Goal: Transaction & Acquisition: Purchase product/service

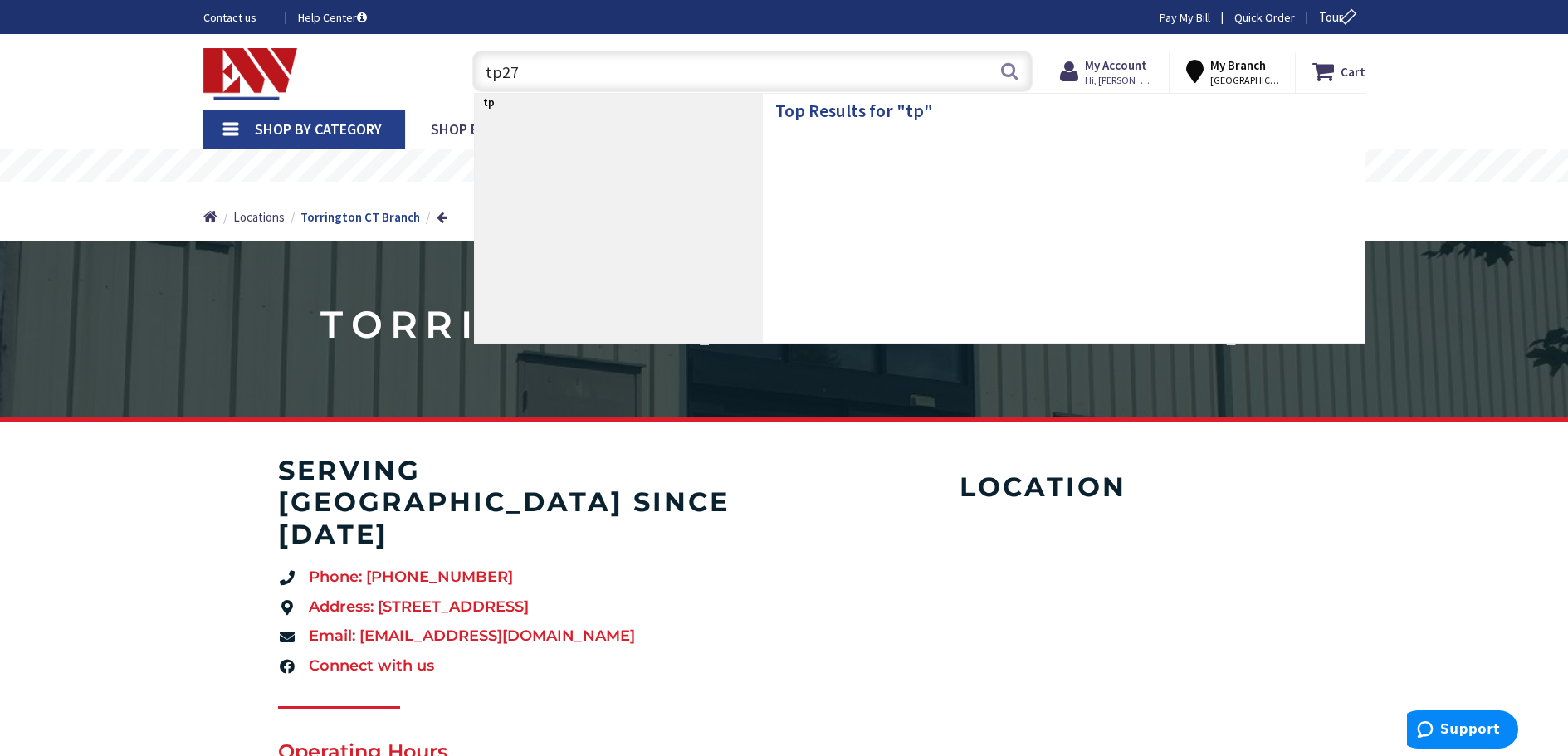
type input "tp274"
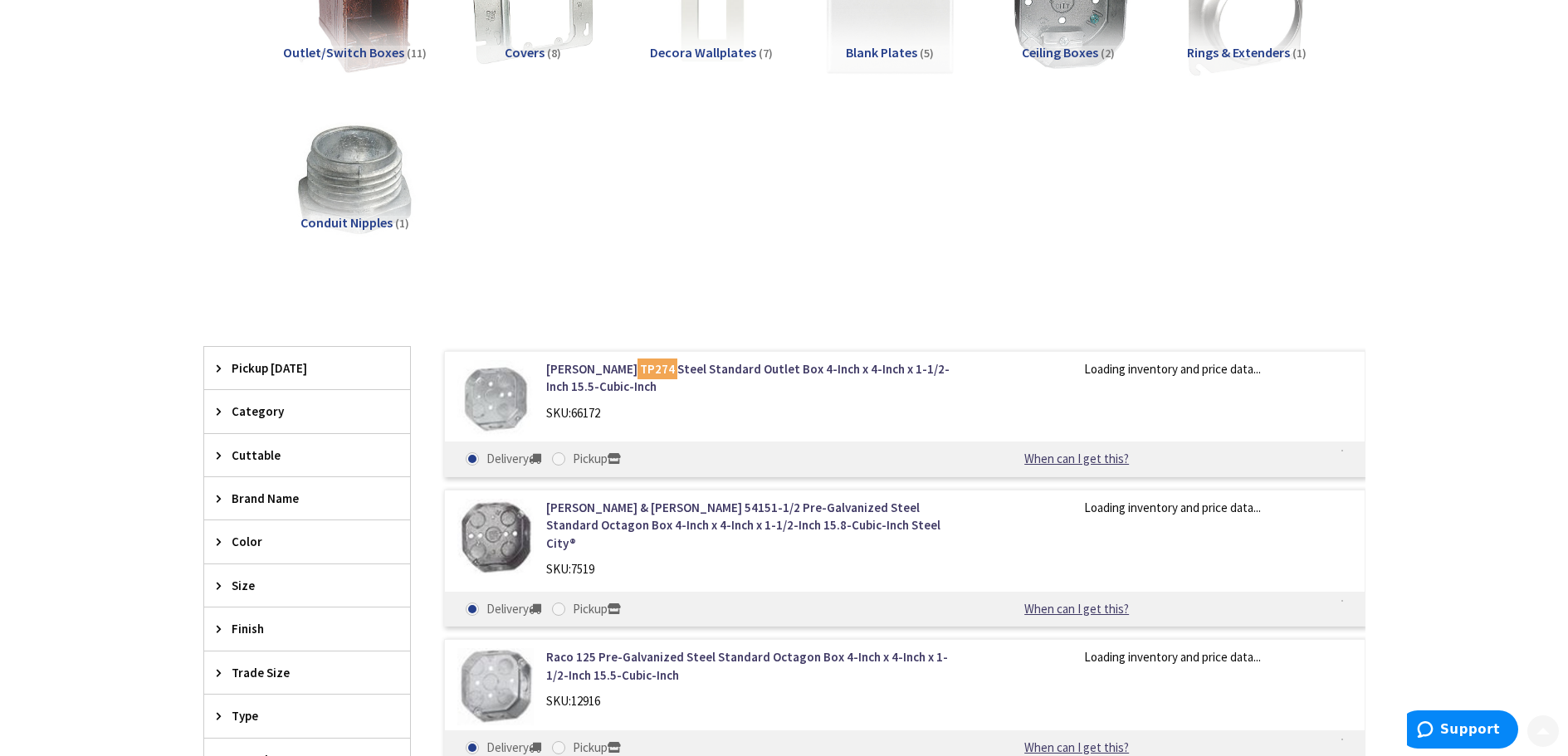
scroll to position [332, 0]
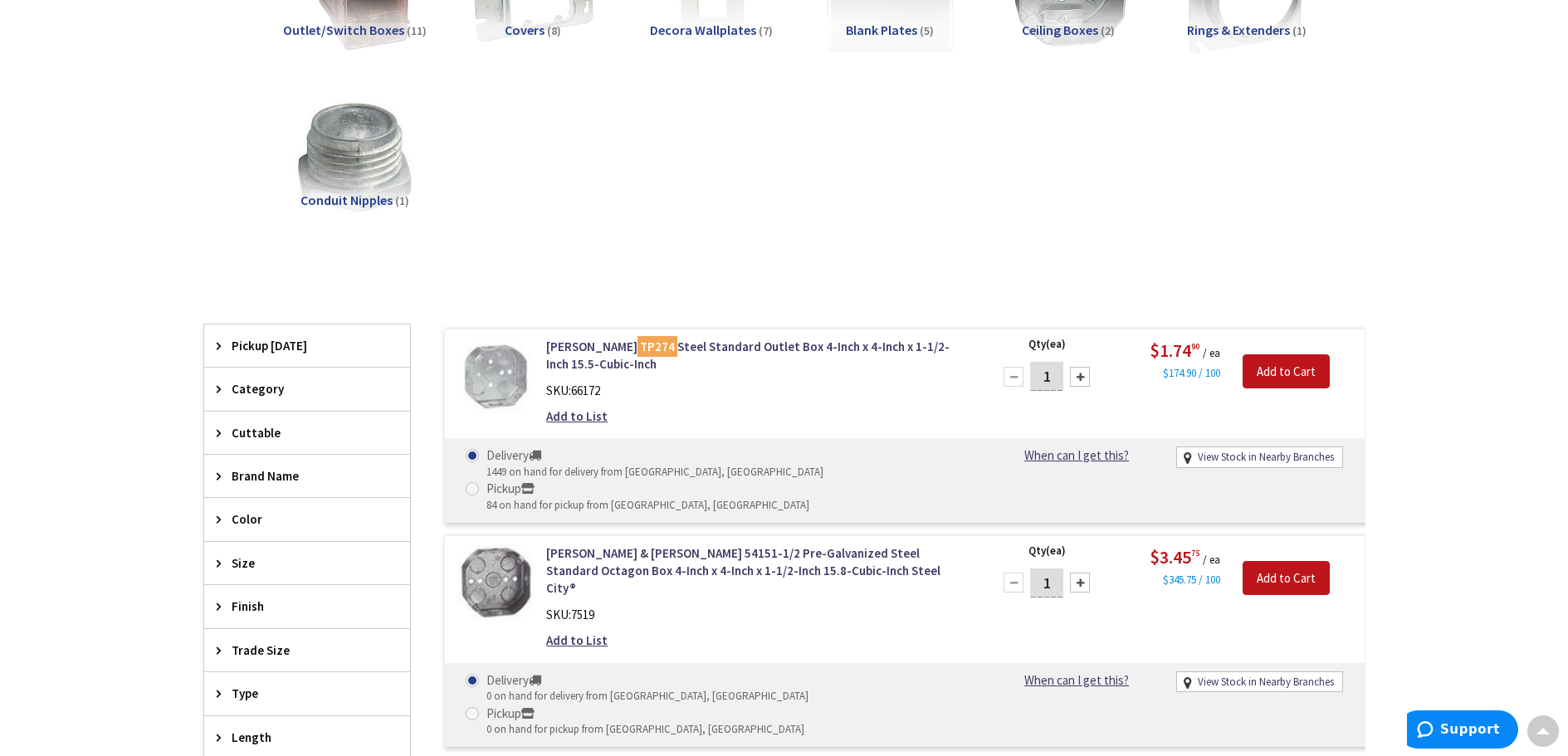
click at [1078, 375] on div at bounding box center [1080, 378] width 20 height 20
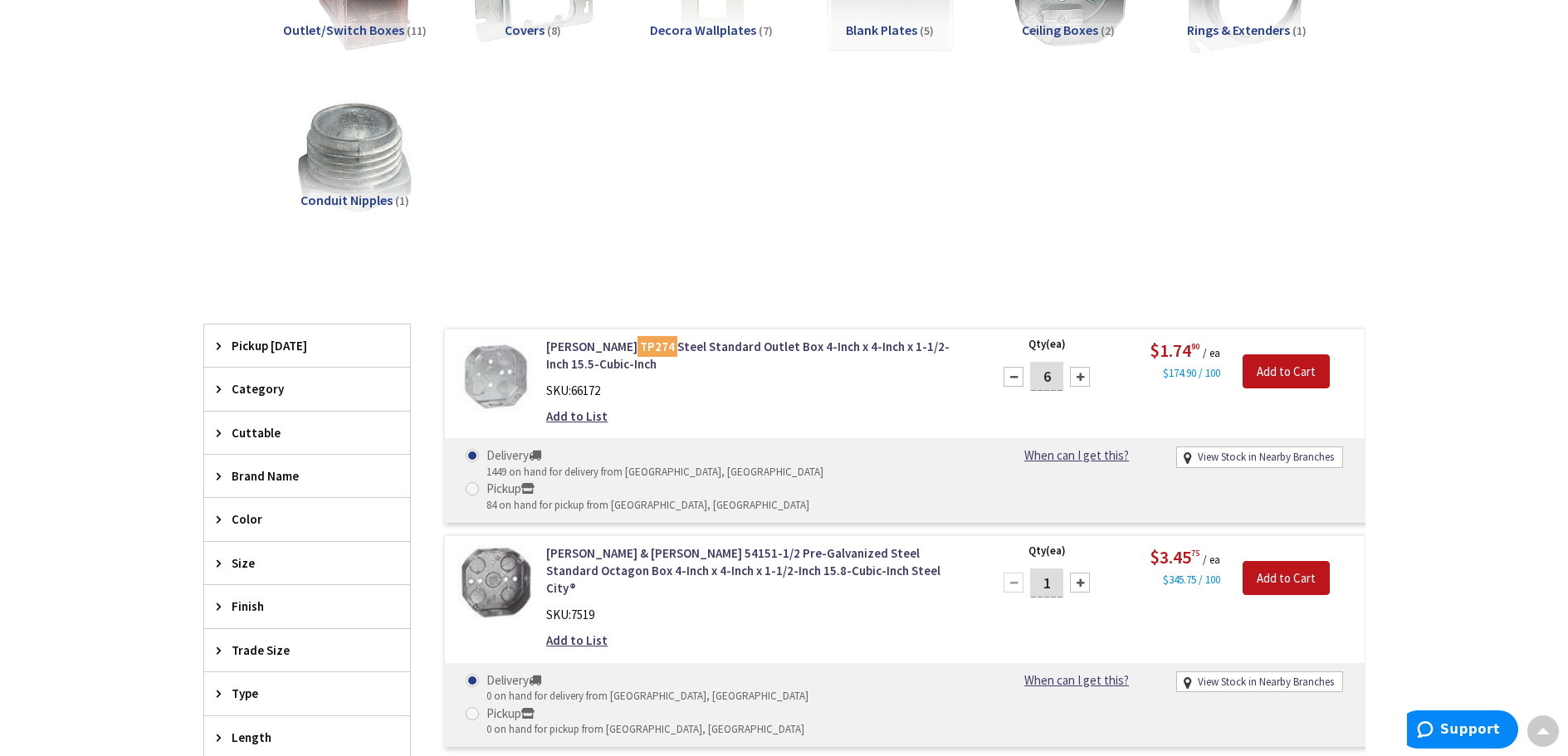
click at [1079, 376] on div at bounding box center [1080, 378] width 20 height 20
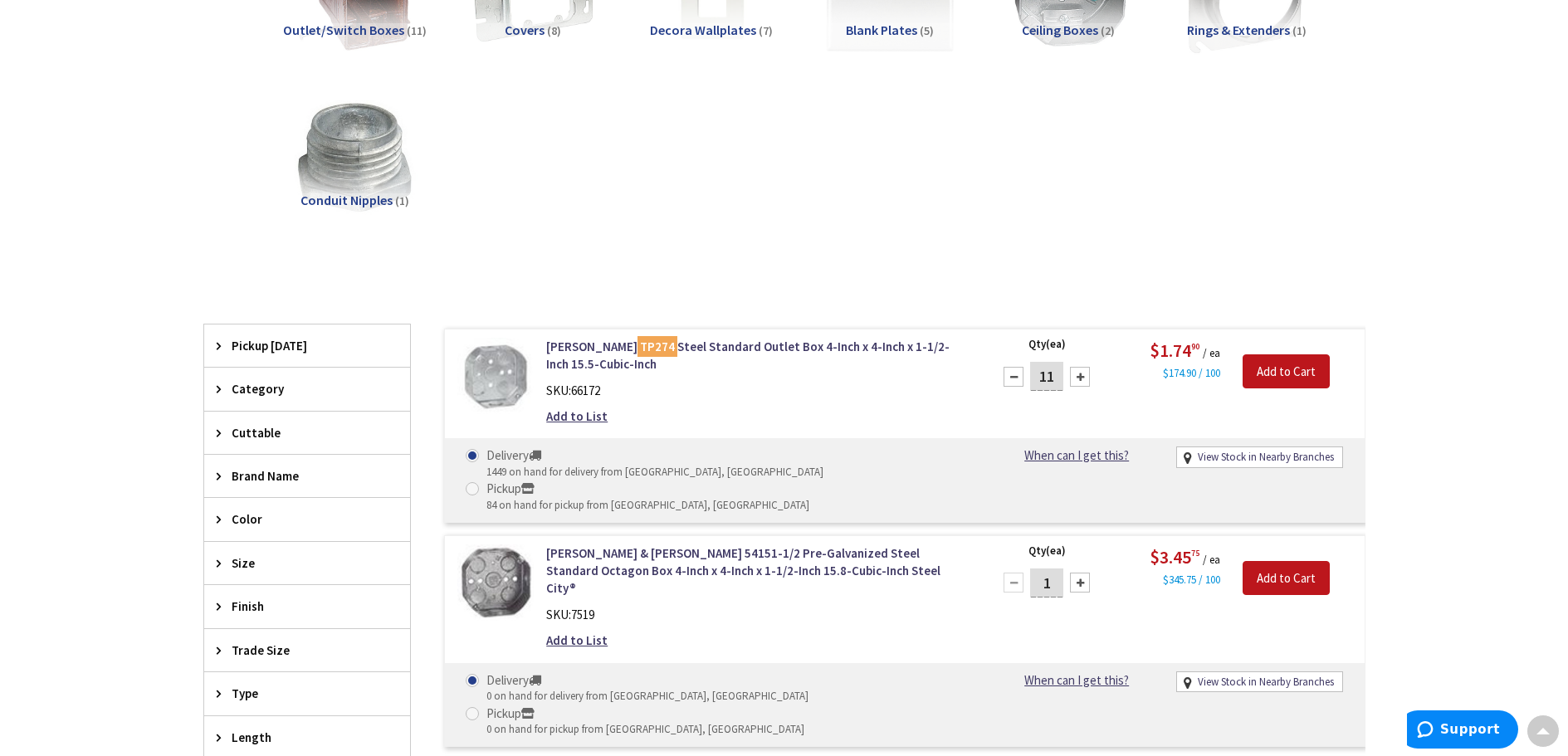
click at [1079, 376] on div at bounding box center [1080, 378] width 20 height 20
click at [1076, 376] on div at bounding box center [1080, 378] width 20 height 20
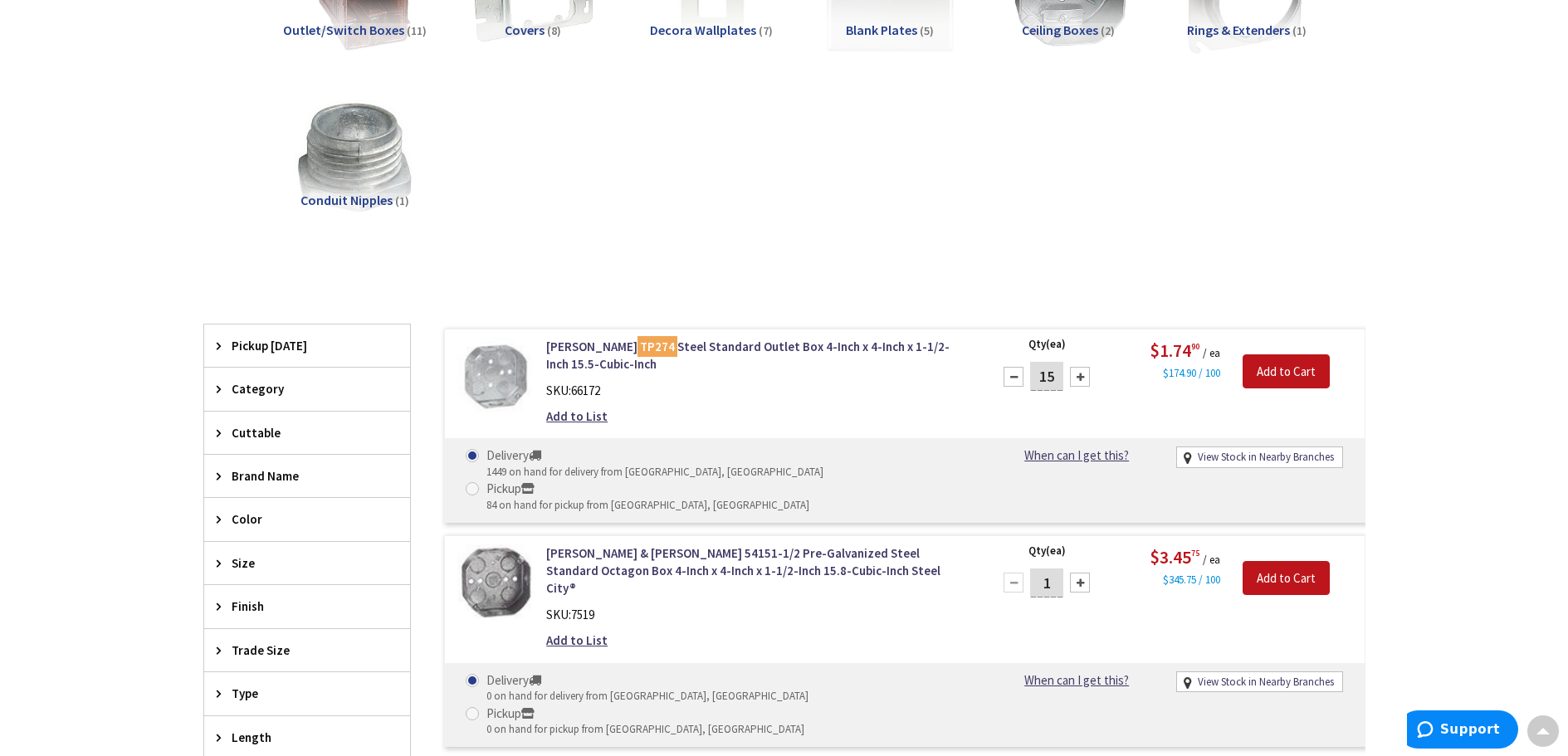
click at [1076, 376] on div at bounding box center [1080, 378] width 20 height 20
click at [1076, 374] on div at bounding box center [1080, 378] width 20 height 20
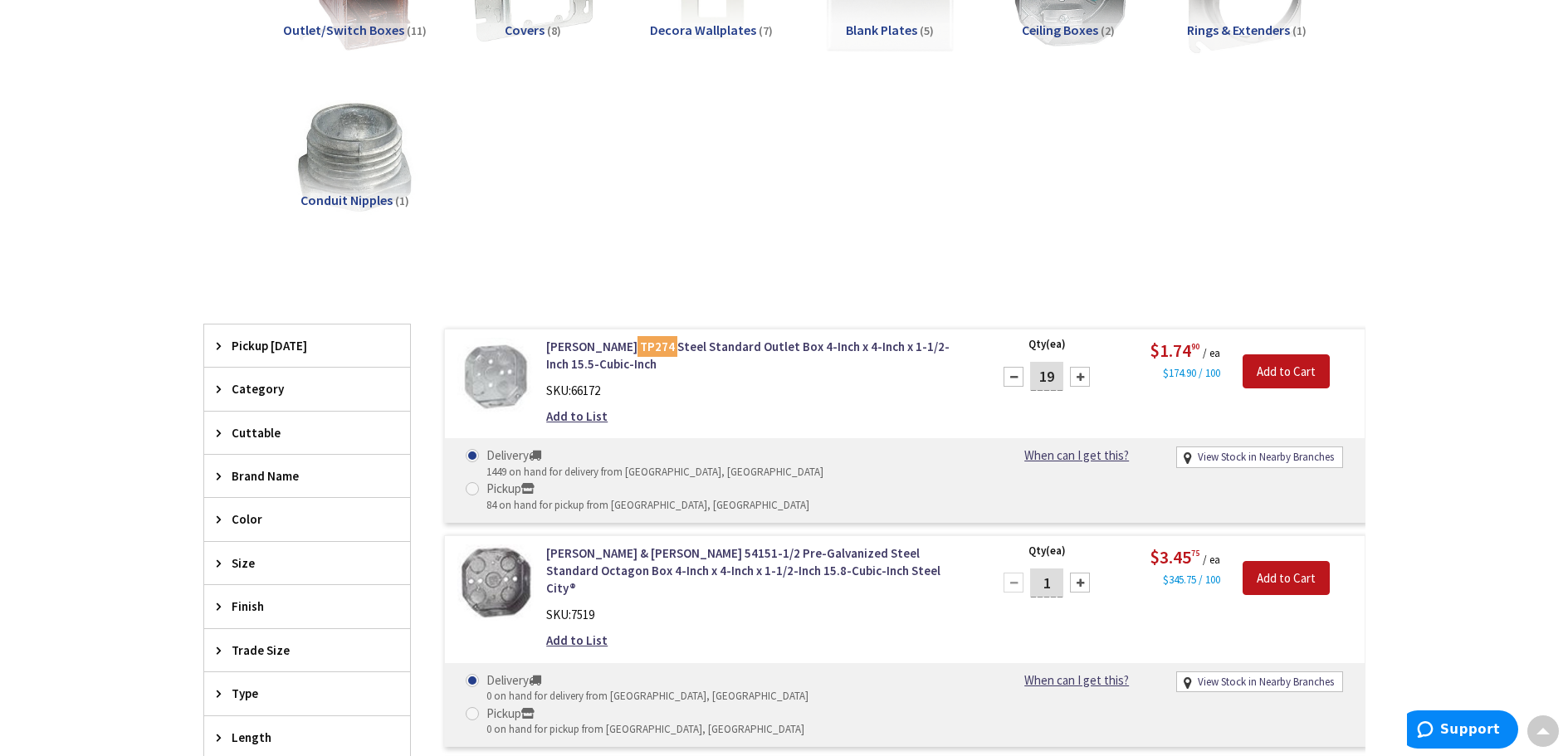
type input "20"
click at [1289, 361] on input "Add to Cart" at bounding box center [1286, 372] width 87 height 35
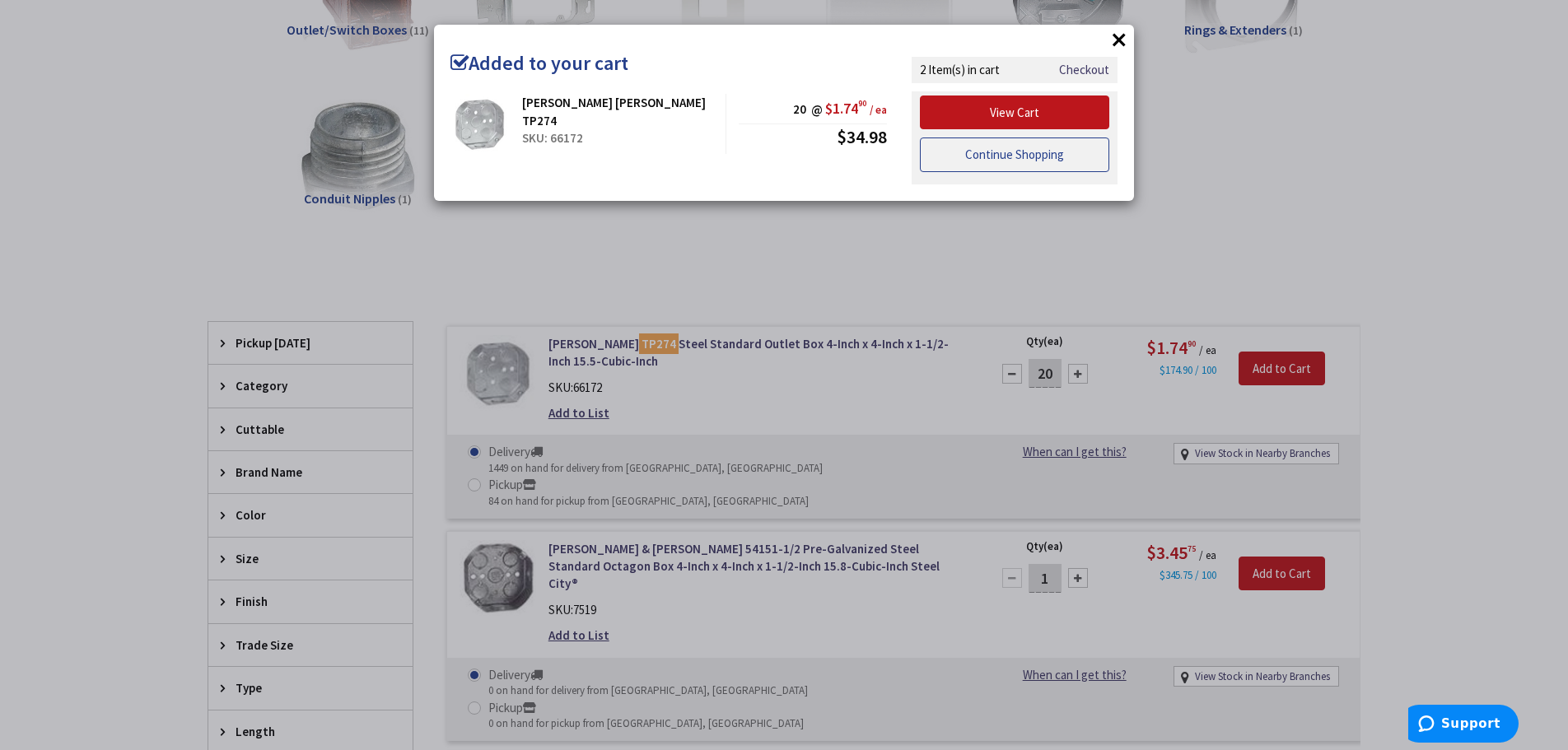
click at [1023, 157] on link "Continue Shopping" at bounding box center [1015, 155] width 190 height 35
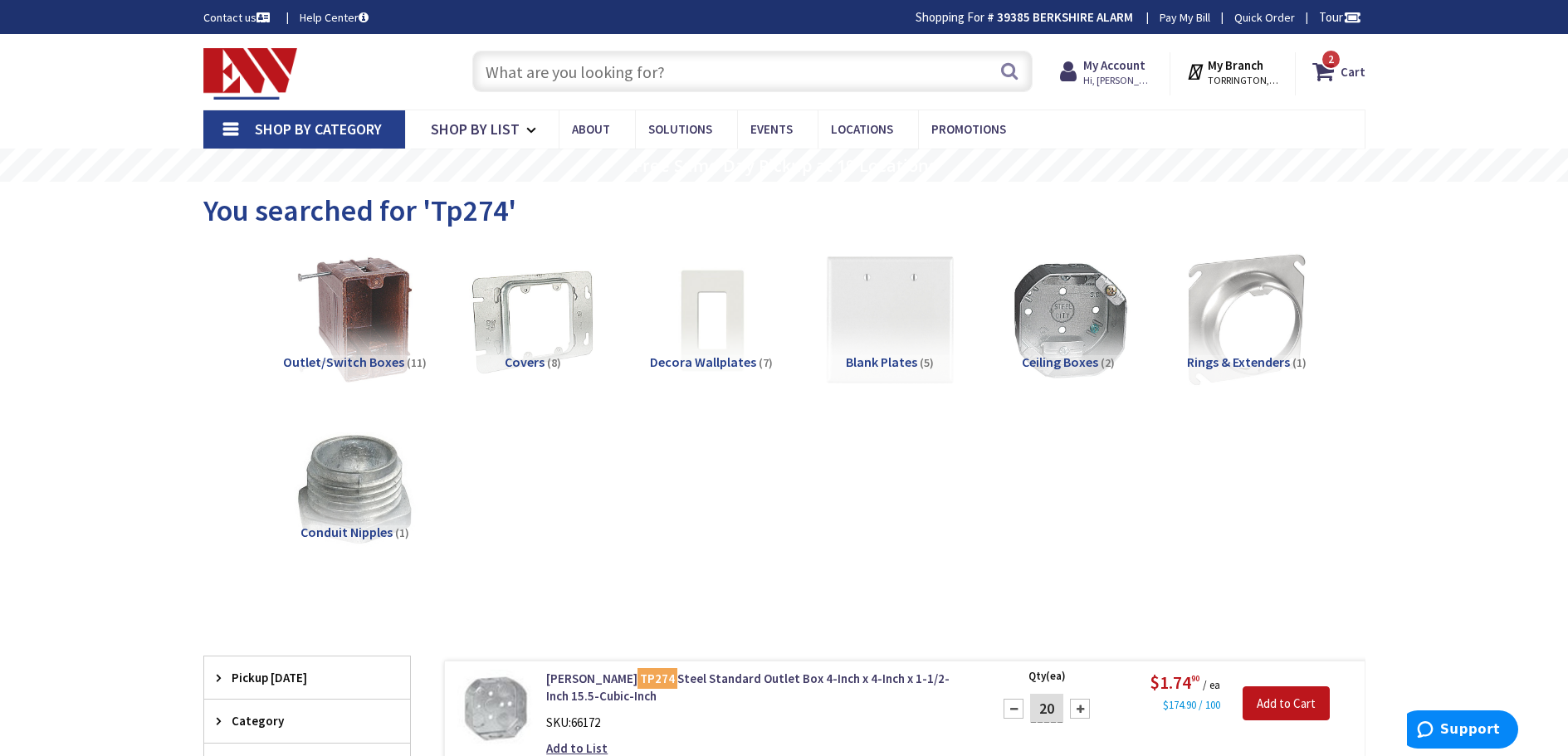
click at [637, 79] on input "text" at bounding box center [752, 71] width 560 height 42
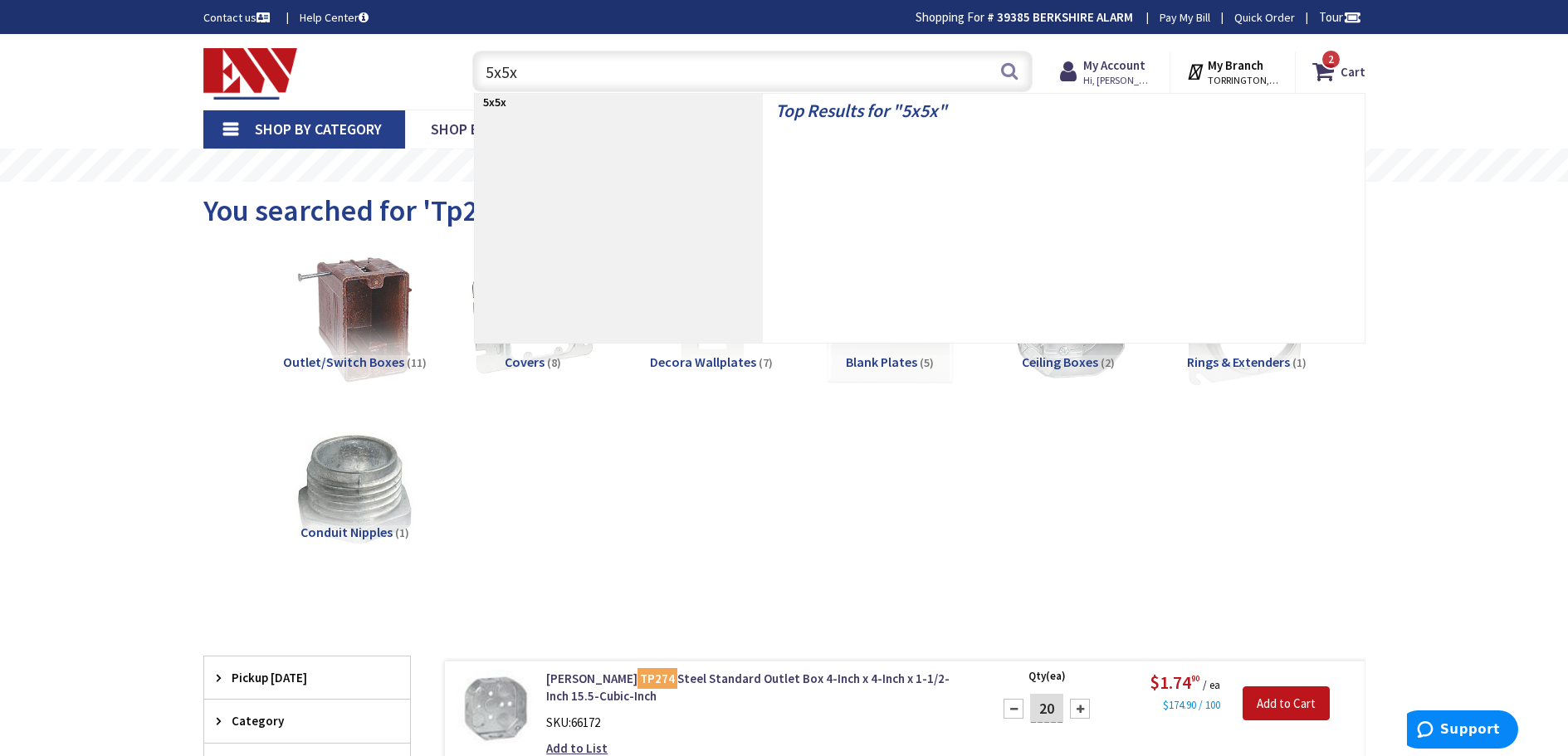
type input "5x5x2"
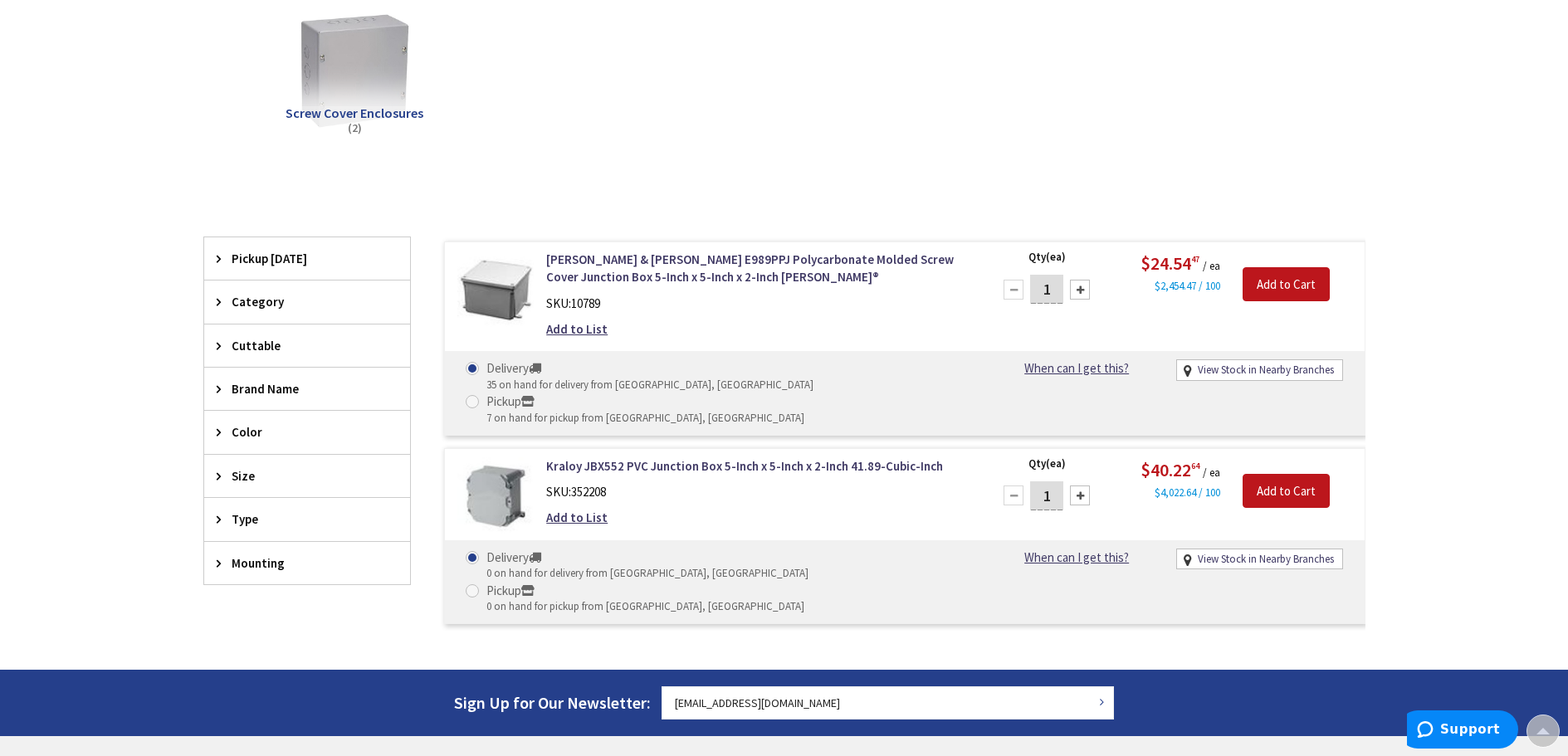
click at [1075, 284] on div at bounding box center [1080, 290] width 20 height 20
click at [1077, 284] on div at bounding box center [1080, 290] width 20 height 20
click at [1011, 284] on div at bounding box center [1013, 290] width 20 height 20
type input "2"
click at [1284, 283] on input "Add to Cart" at bounding box center [1286, 285] width 87 height 35
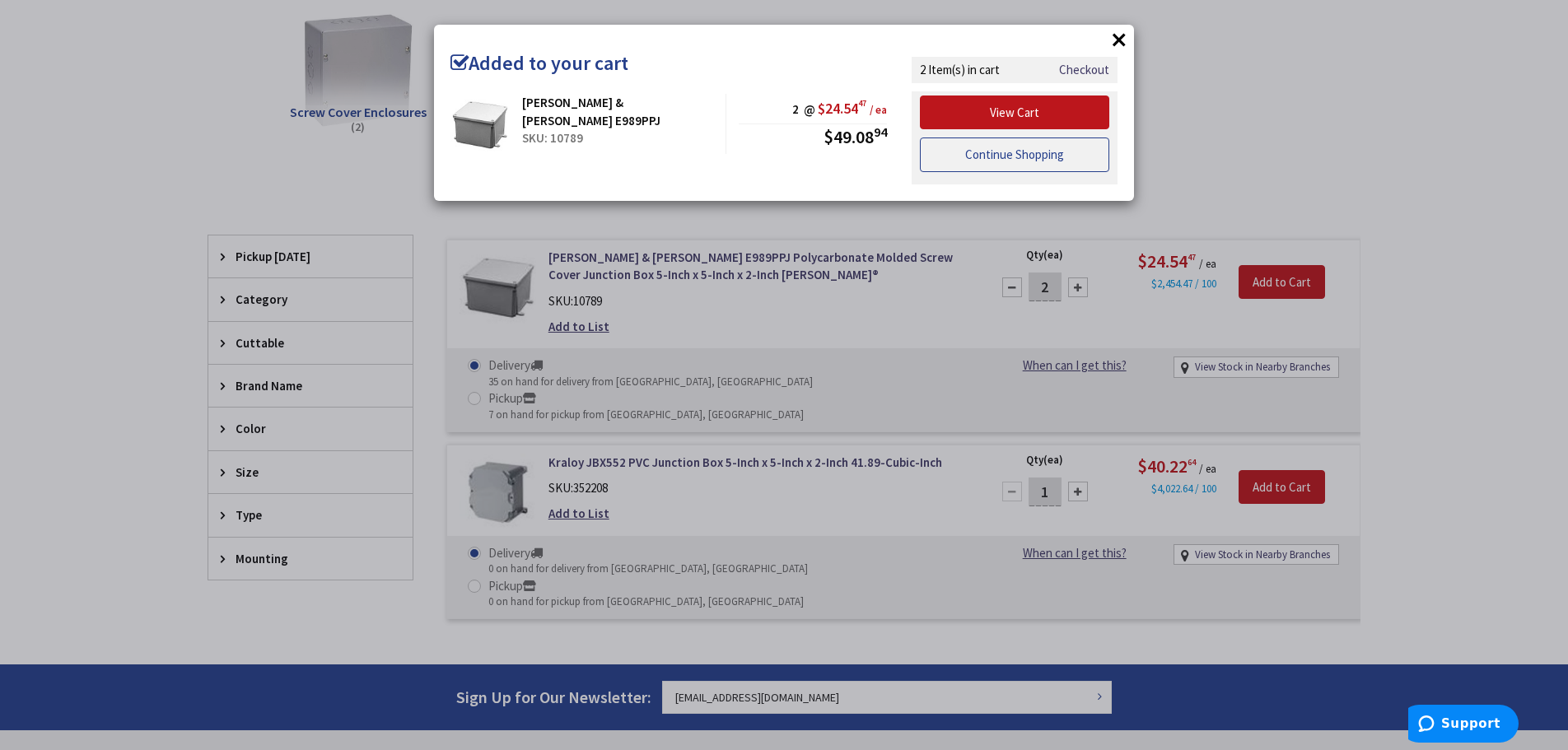
click at [1017, 151] on link "Continue Shopping" at bounding box center [1015, 155] width 190 height 35
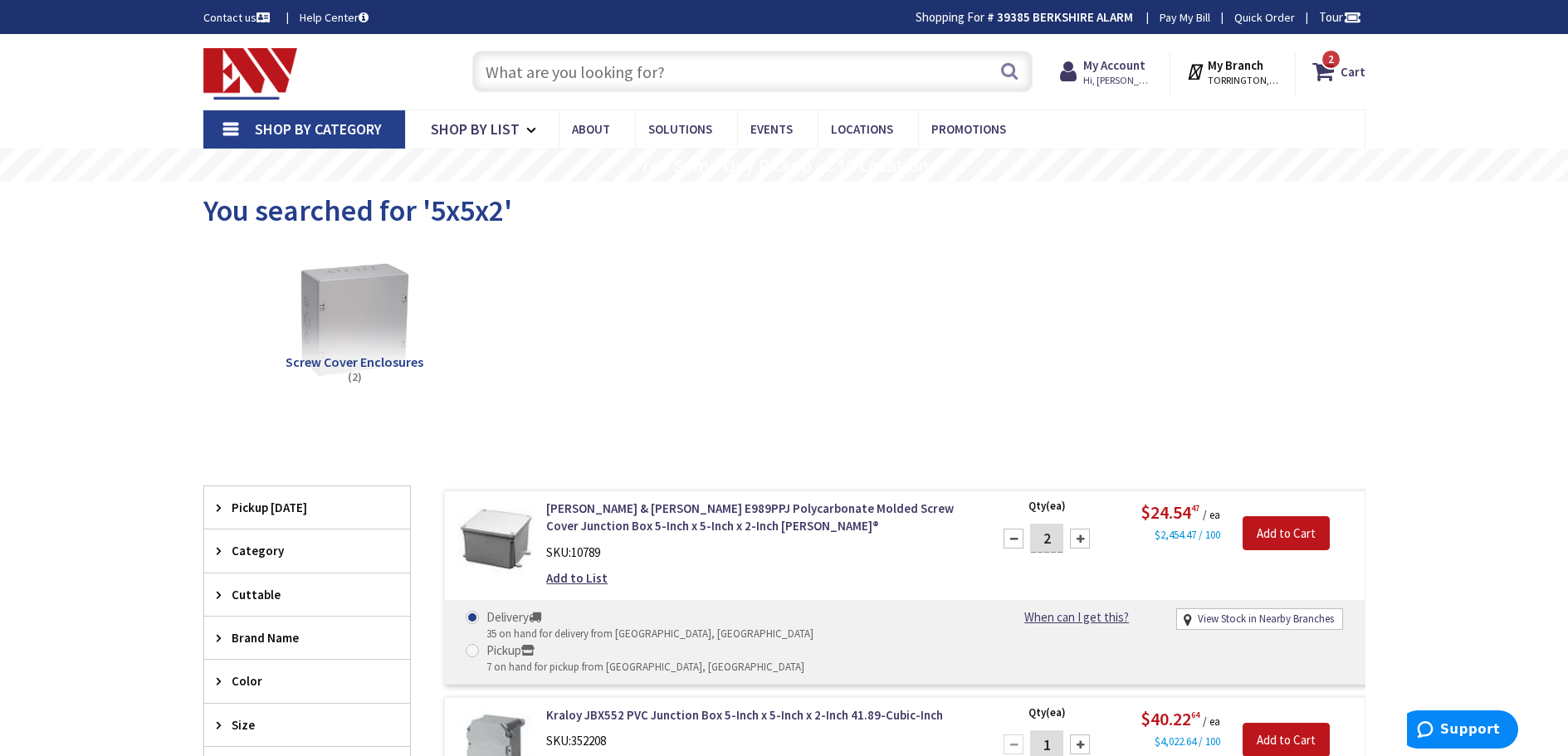
click at [705, 62] on input "text" at bounding box center [752, 71] width 560 height 42
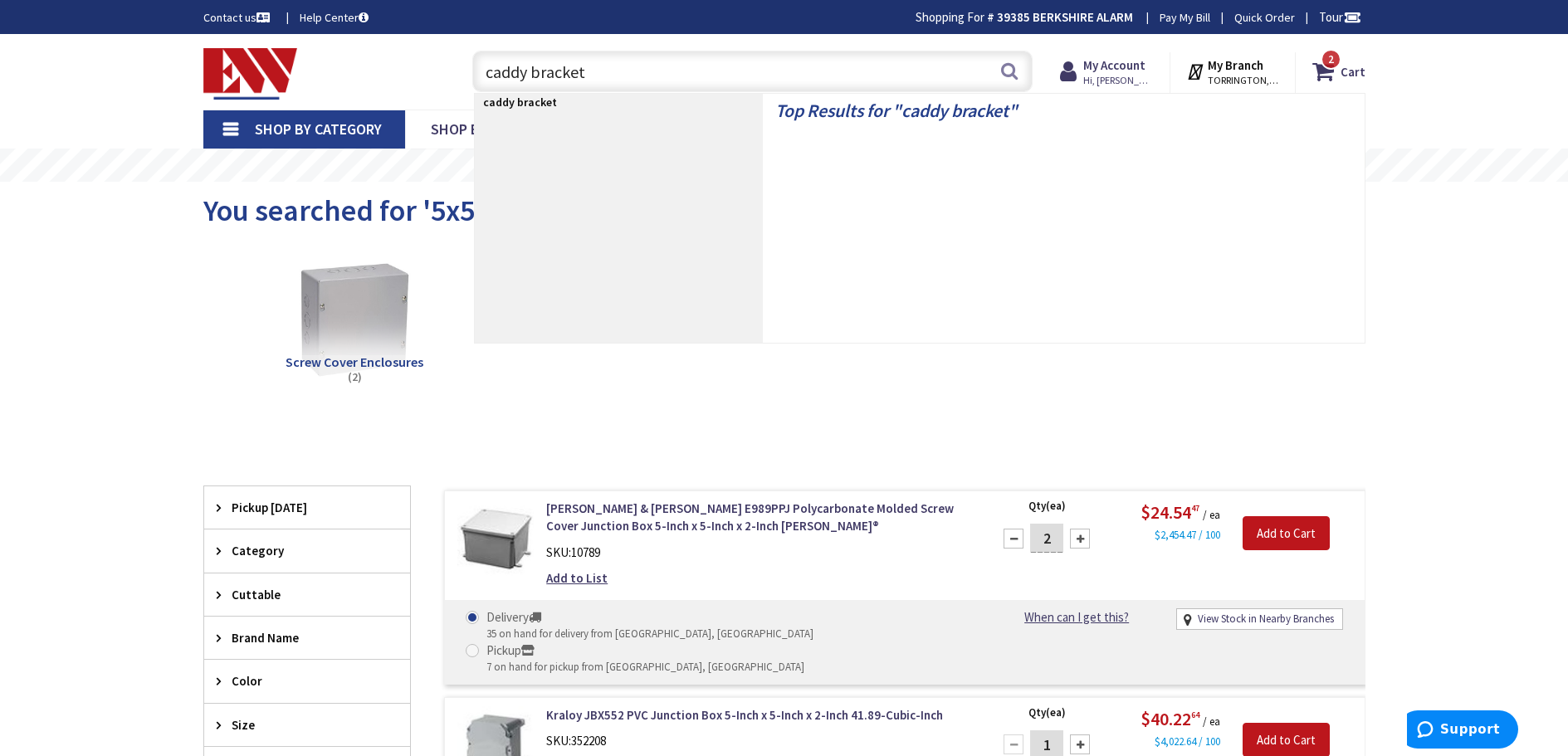
type input "caddy brackets"
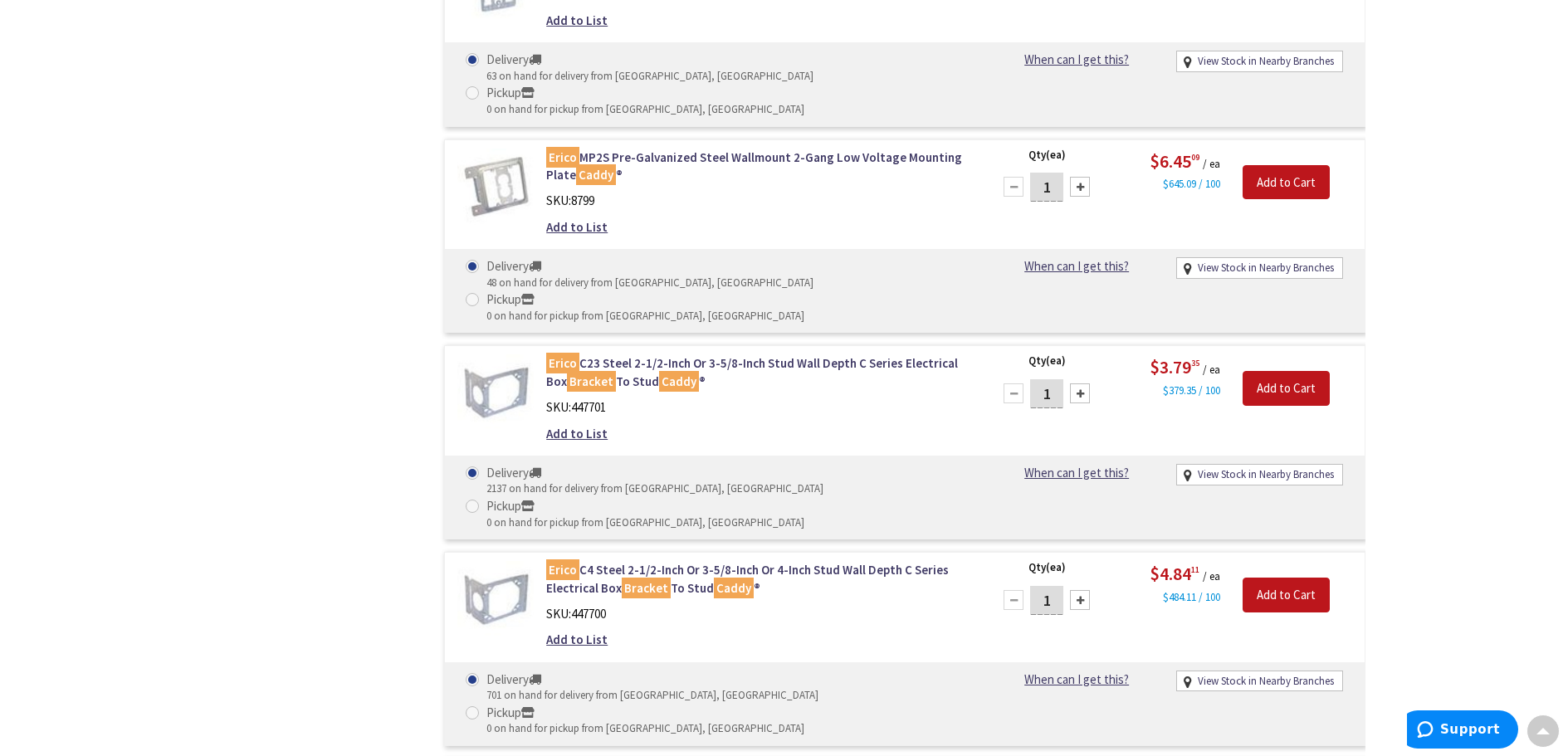
scroll to position [3570, 0]
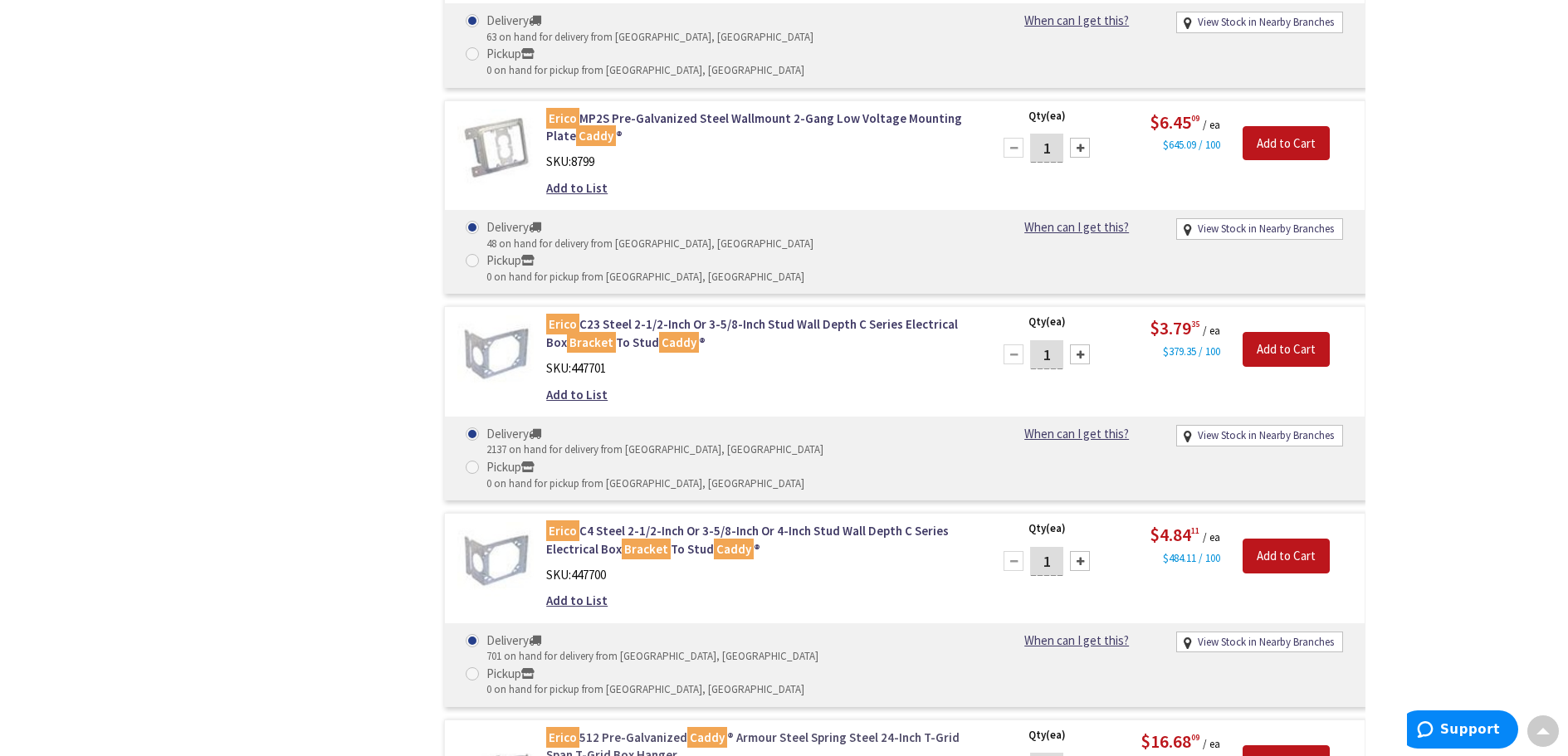
click at [778, 729] on link "Erico 512 Pre-Galvanized Caddy ® Armour Steel Spring Steel 24-Inch T-Grid Span …" at bounding box center [758, 747] width 423 height 36
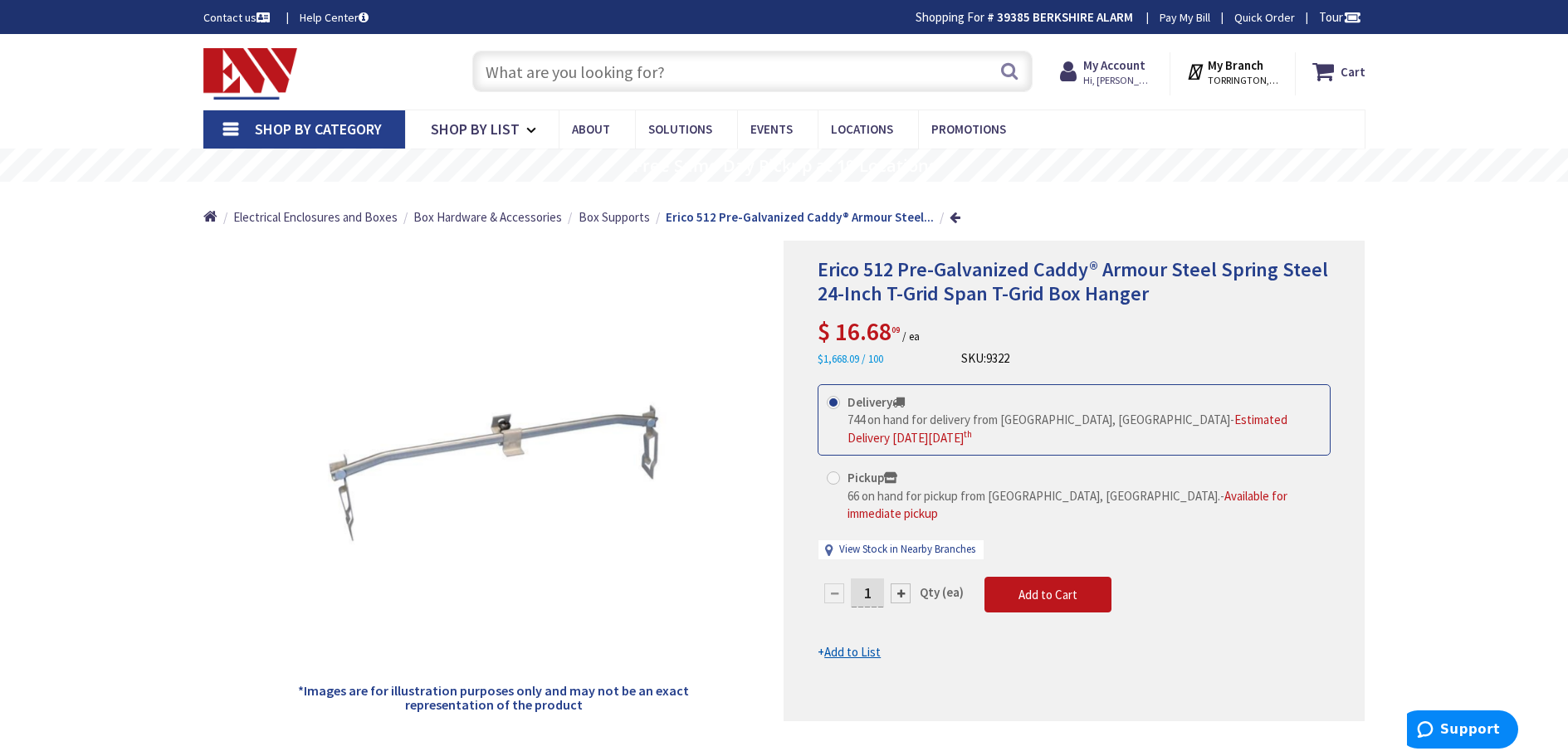
click at [904, 583] on div at bounding box center [901, 594] width 20 height 20
click at [904, 573] on div at bounding box center [1074, 481] width 580 height 479
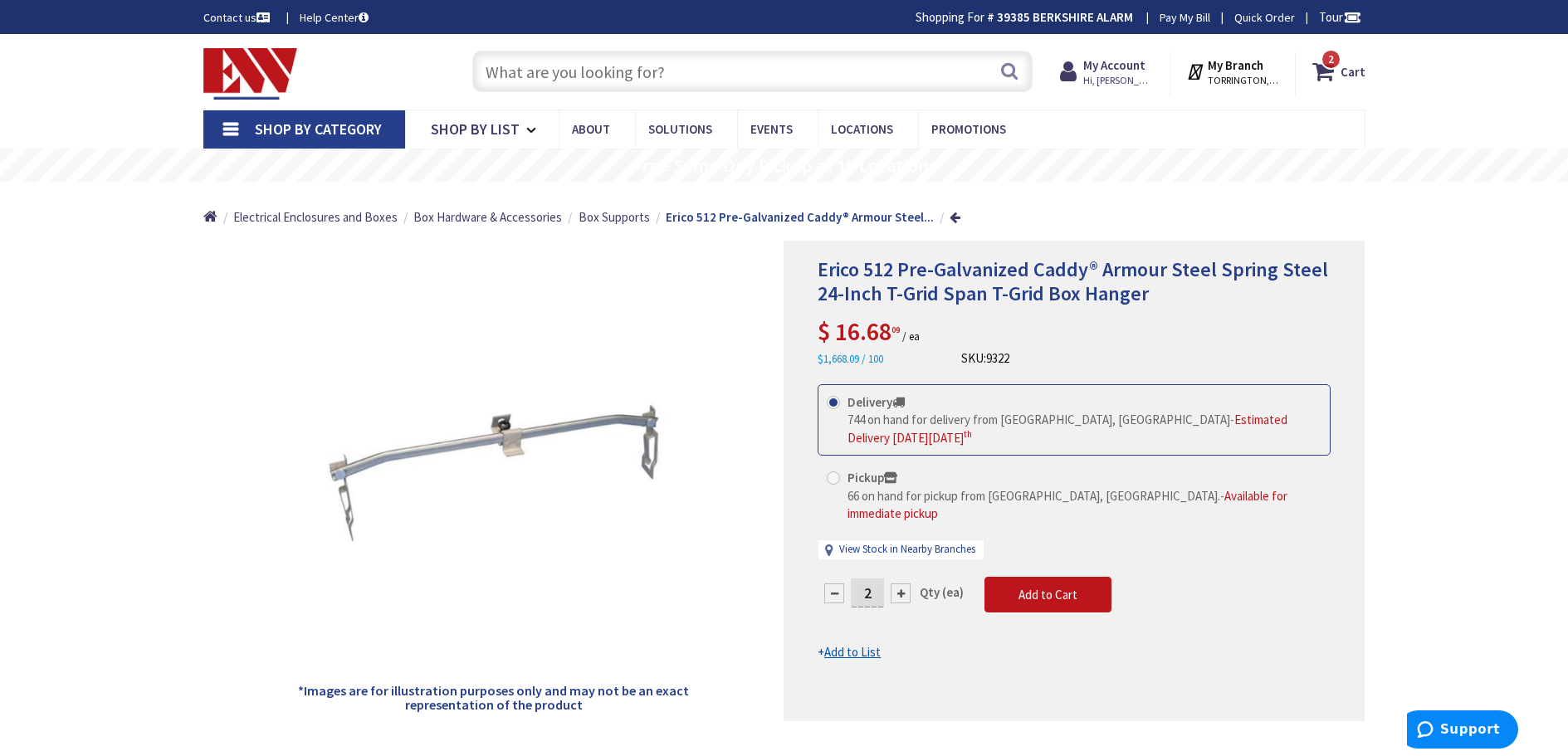
click at [900, 583] on div at bounding box center [901, 594] width 20 height 20
click at [899, 583] on div at bounding box center [901, 594] width 20 height 20
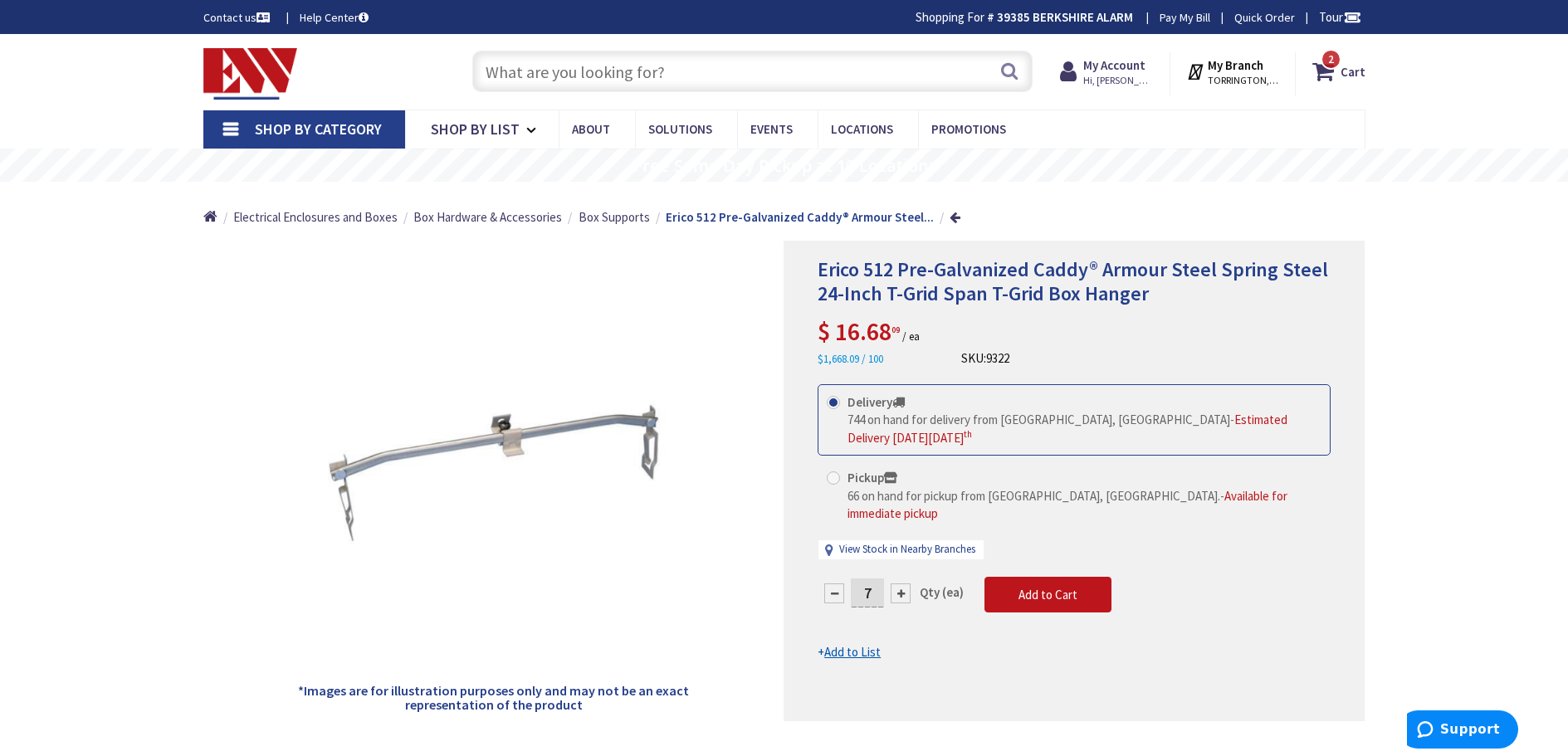
click at [894, 583] on div at bounding box center [901, 594] width 20 height 20
click at [898, 583] on div at bounding box center [901, 594] width 20 height 20
click at [899, 583] on div at bounding box center [901, 594] width 20 height 20
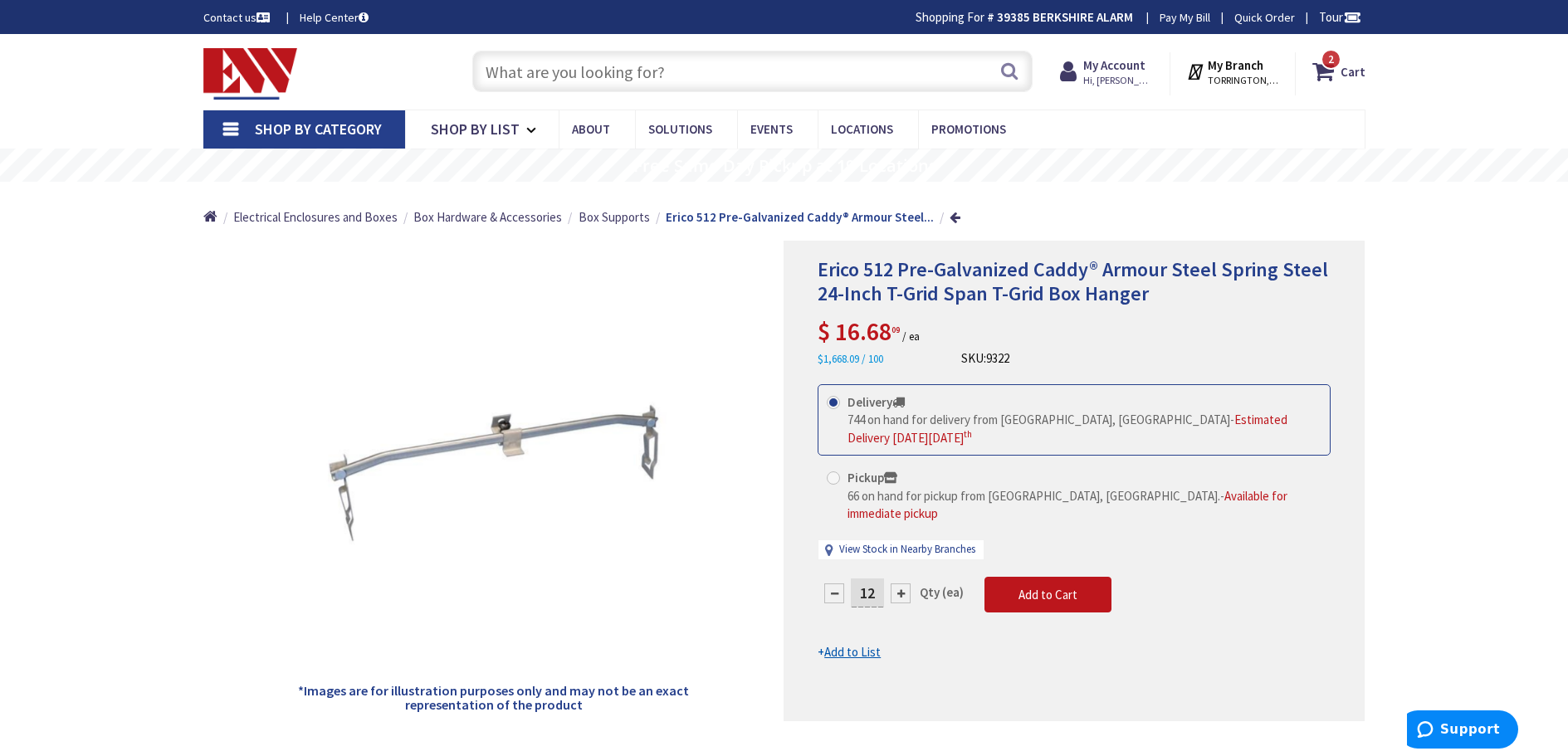
click at [897, 583] on div at bounding box center [901, 594] width 20 height 20
click at [902, 583] on div at bounding box center [901, 594] width 20 height 20
type input "15"
click at [1054, 587] on span "Add to Cart" at bounding box center [1048, 594] width 59 height 16
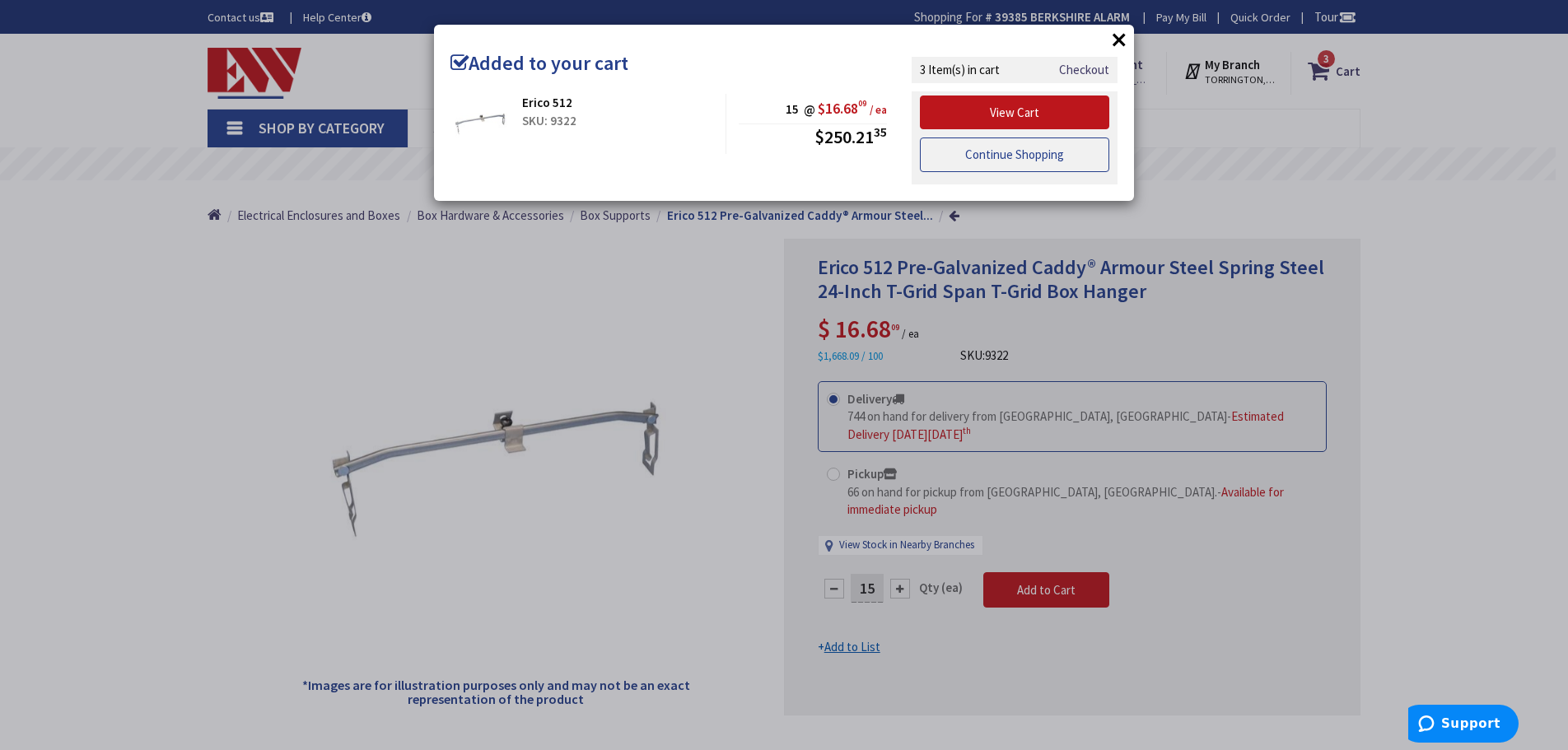
click at [996, 152] on link "Continue Shopping" at bounding box center [1015, 155] width 190 height 35
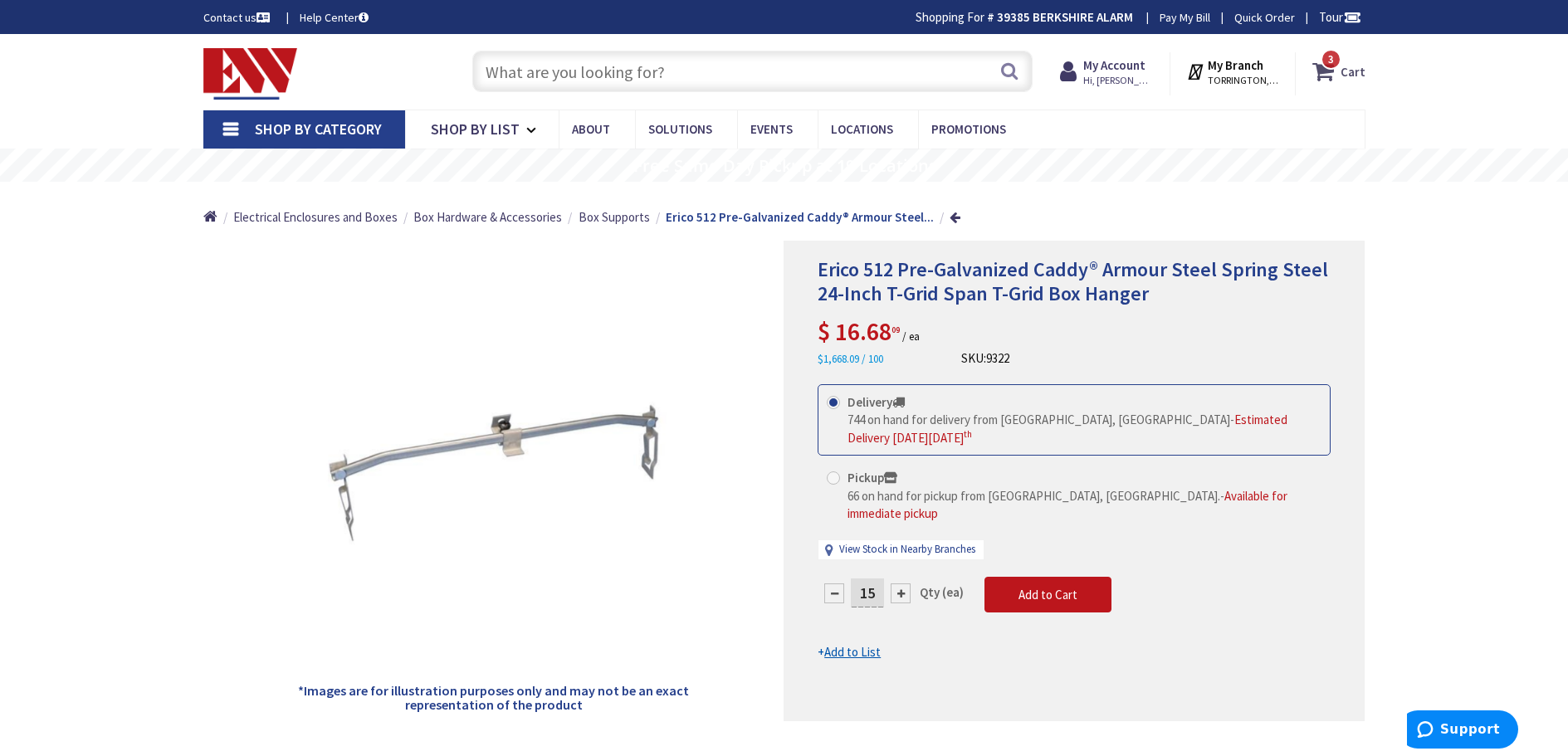
click at [1326, 68] on span "3 3 items" at bounding box center [1331, 59] width 20 height 20
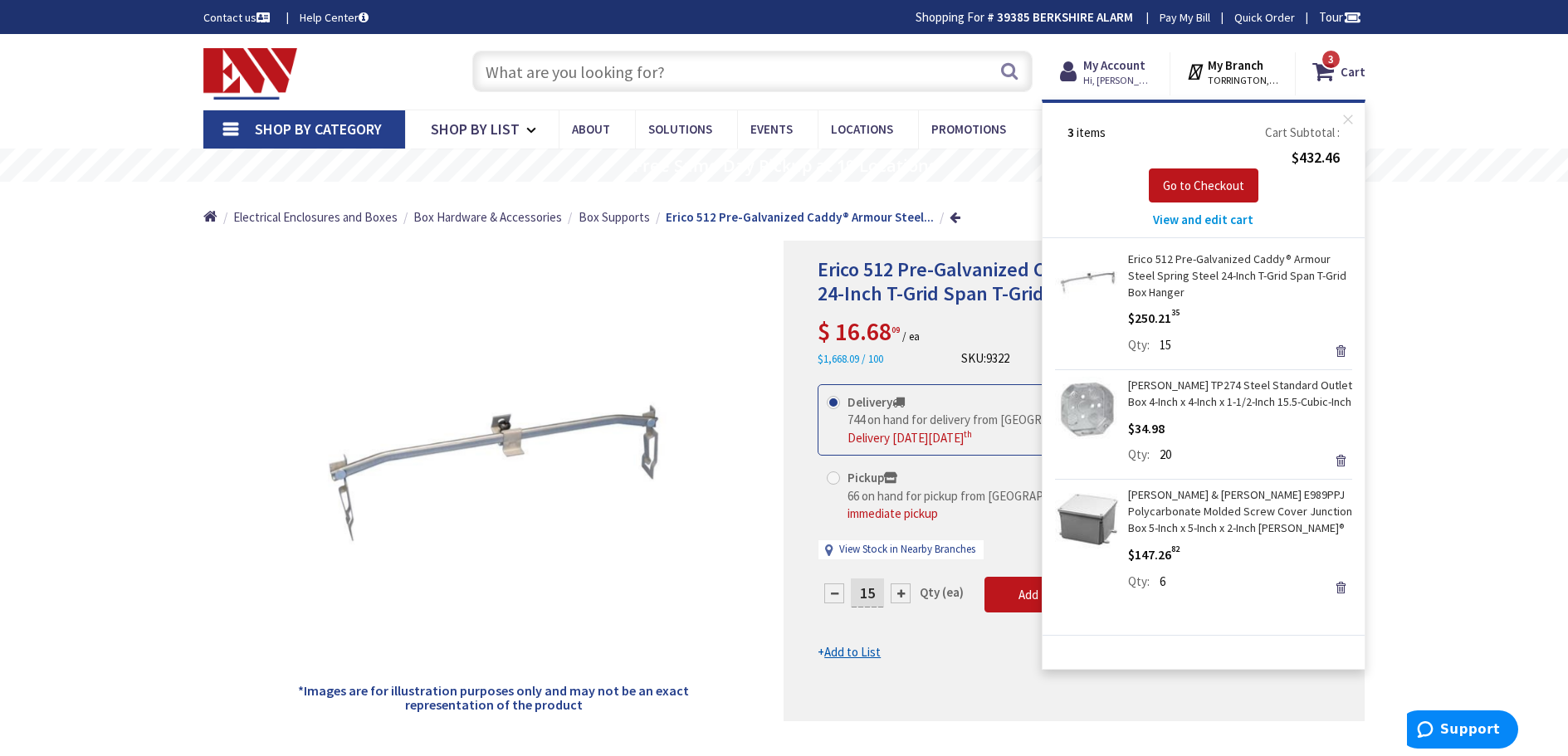
click at [1211, 221] on span "View and edit cart" at bounding box center [1203, 219] width 101 height 16
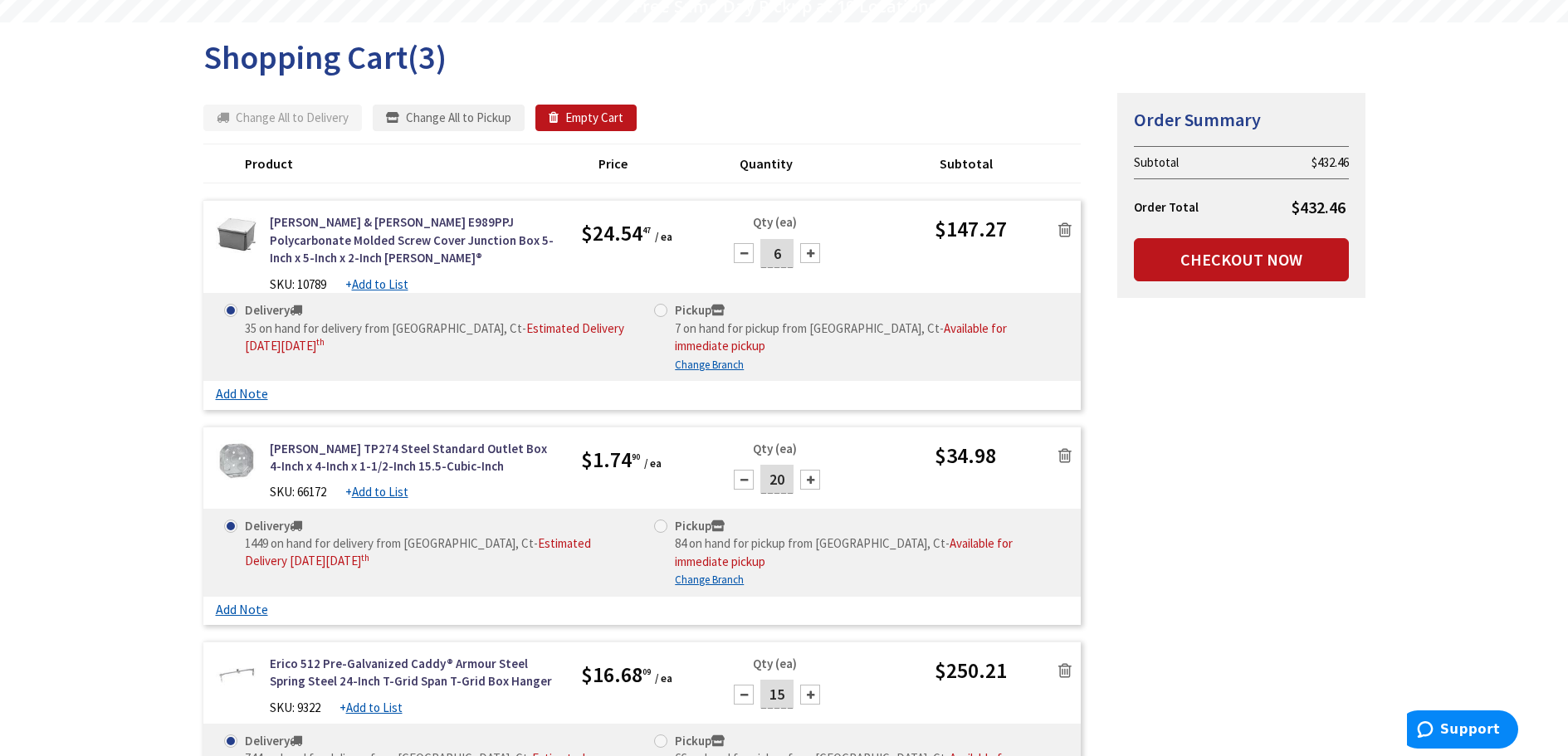
scroll to position [166, 0]
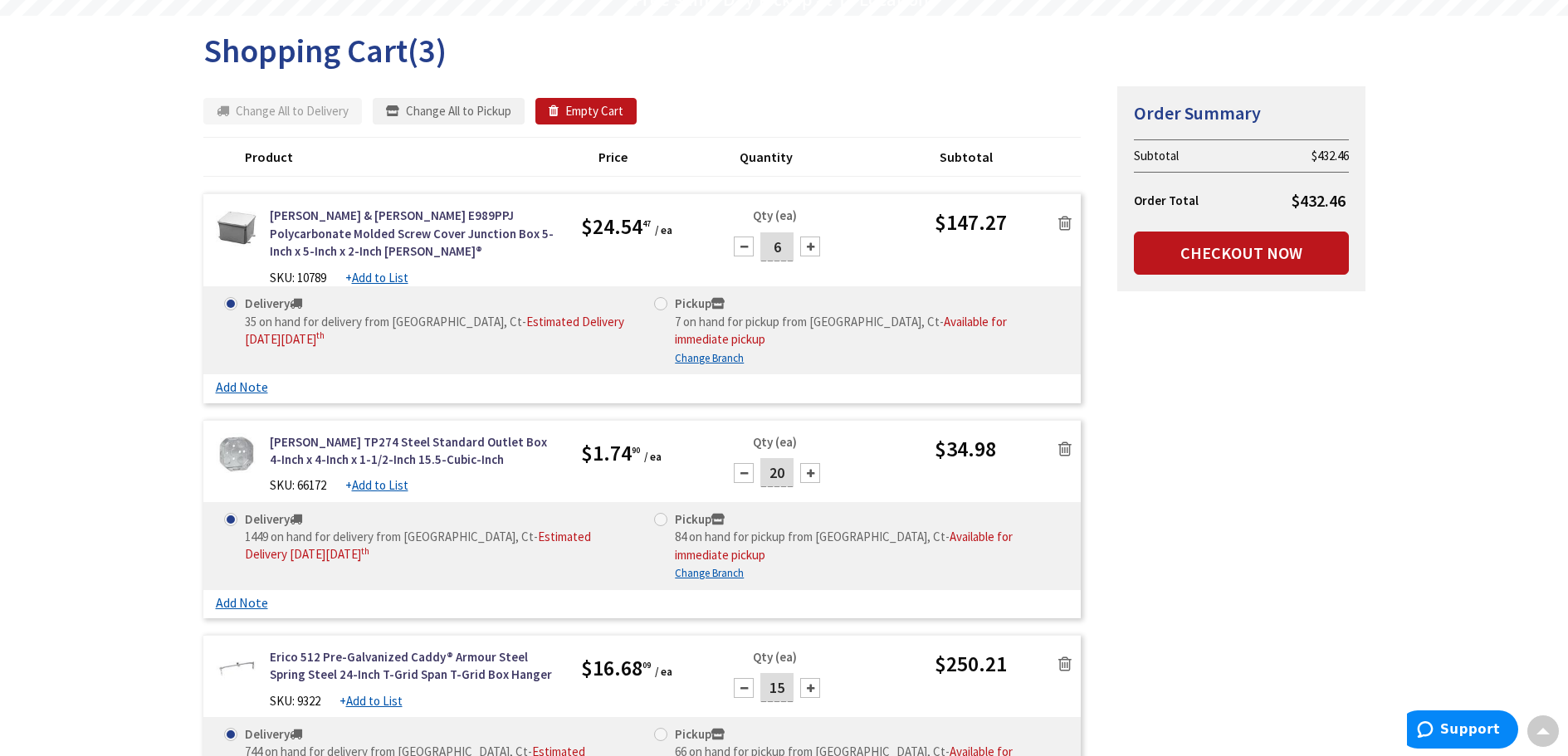
click at [744, 244] on div at bounding box center [744, 246] width 20 height 20
click at [745, 249] on div at bounding box center [744, 246] width 20 height 20
click at [744, 245] on div at bounding box center [744, 246] width 20 height 20
type input "3"
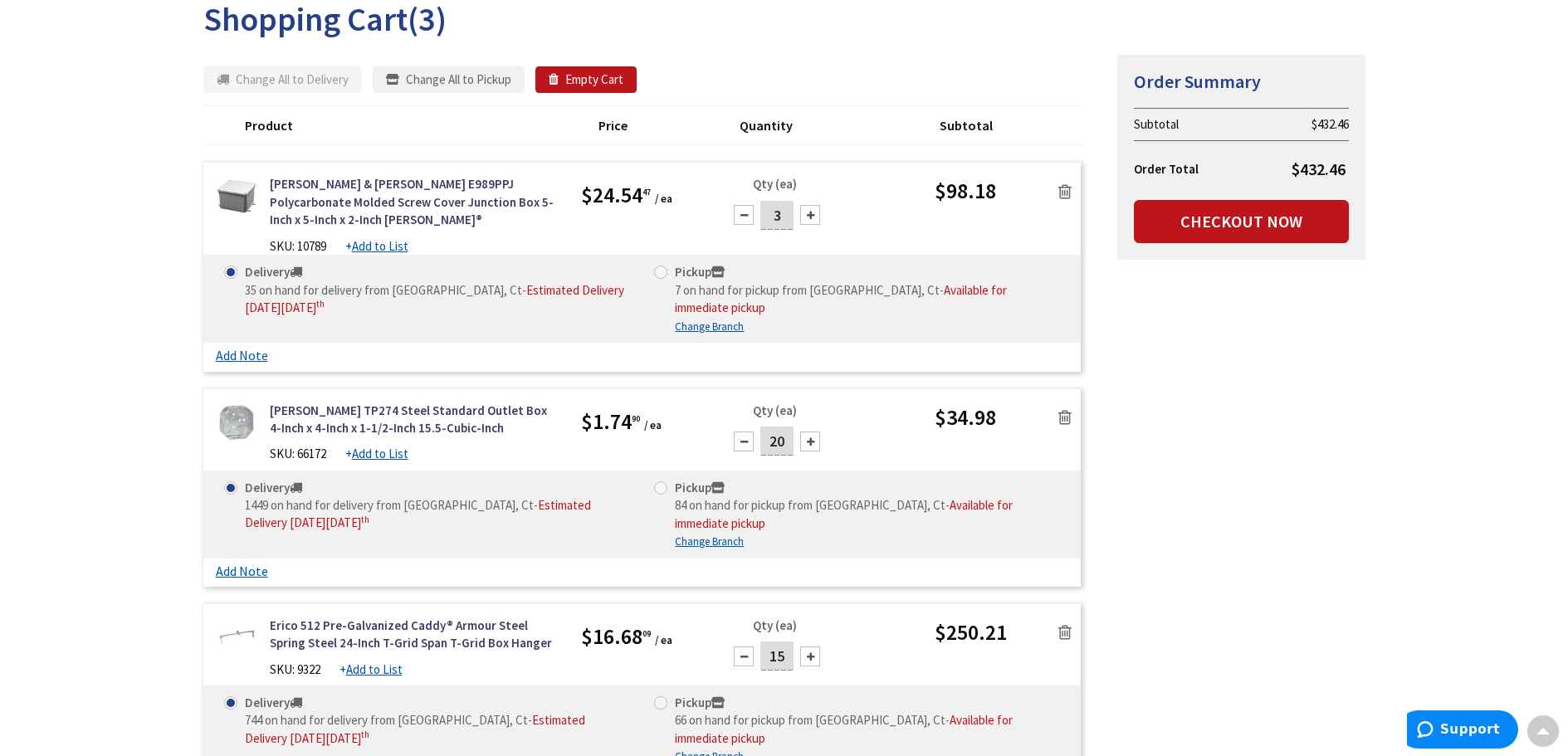
scroll to position [249, 0]
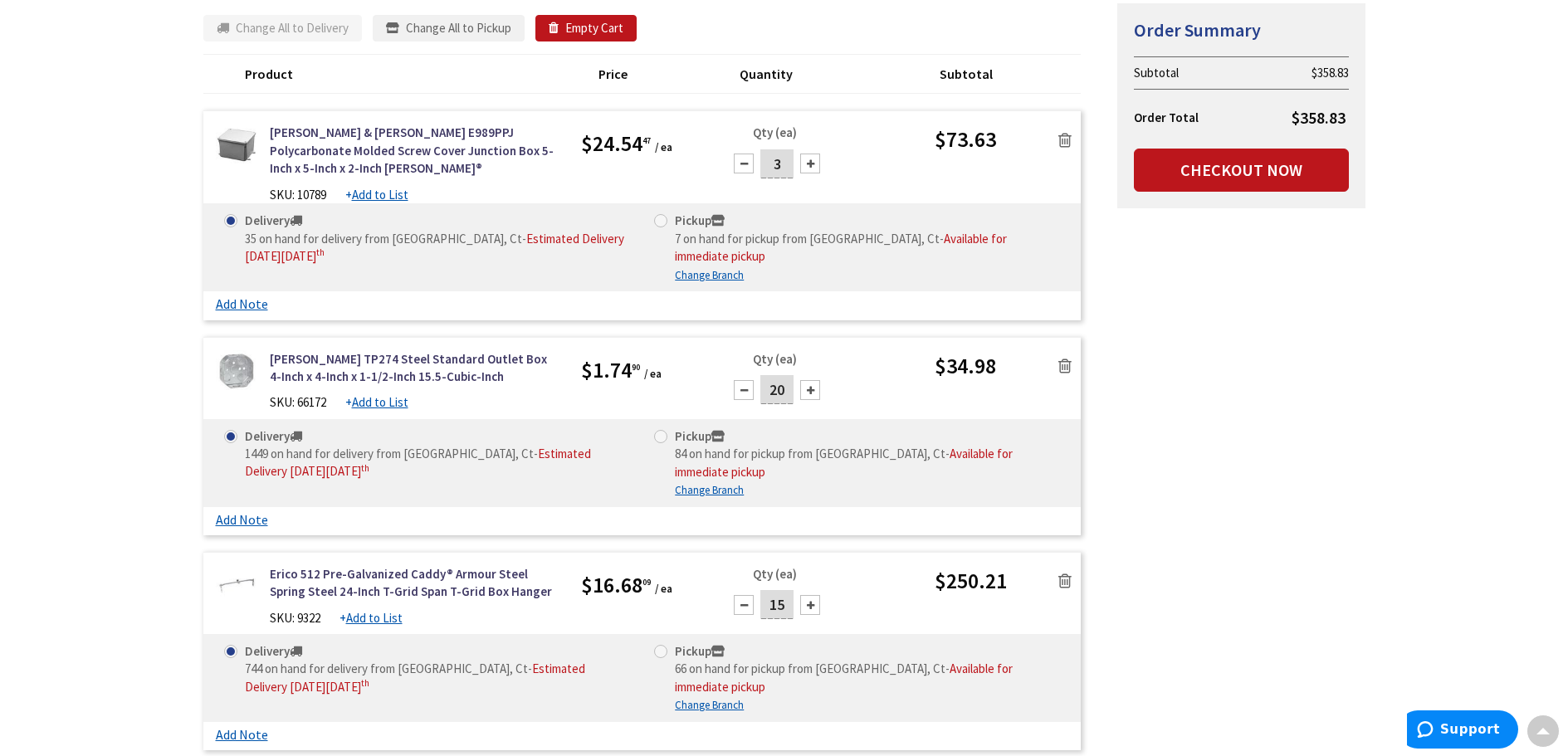
click at [741, 595] on div at bounding box center [744, 606] width 20 height 20
click at [742, 595] on div at bounding box center [744, 606] width 20 height 20
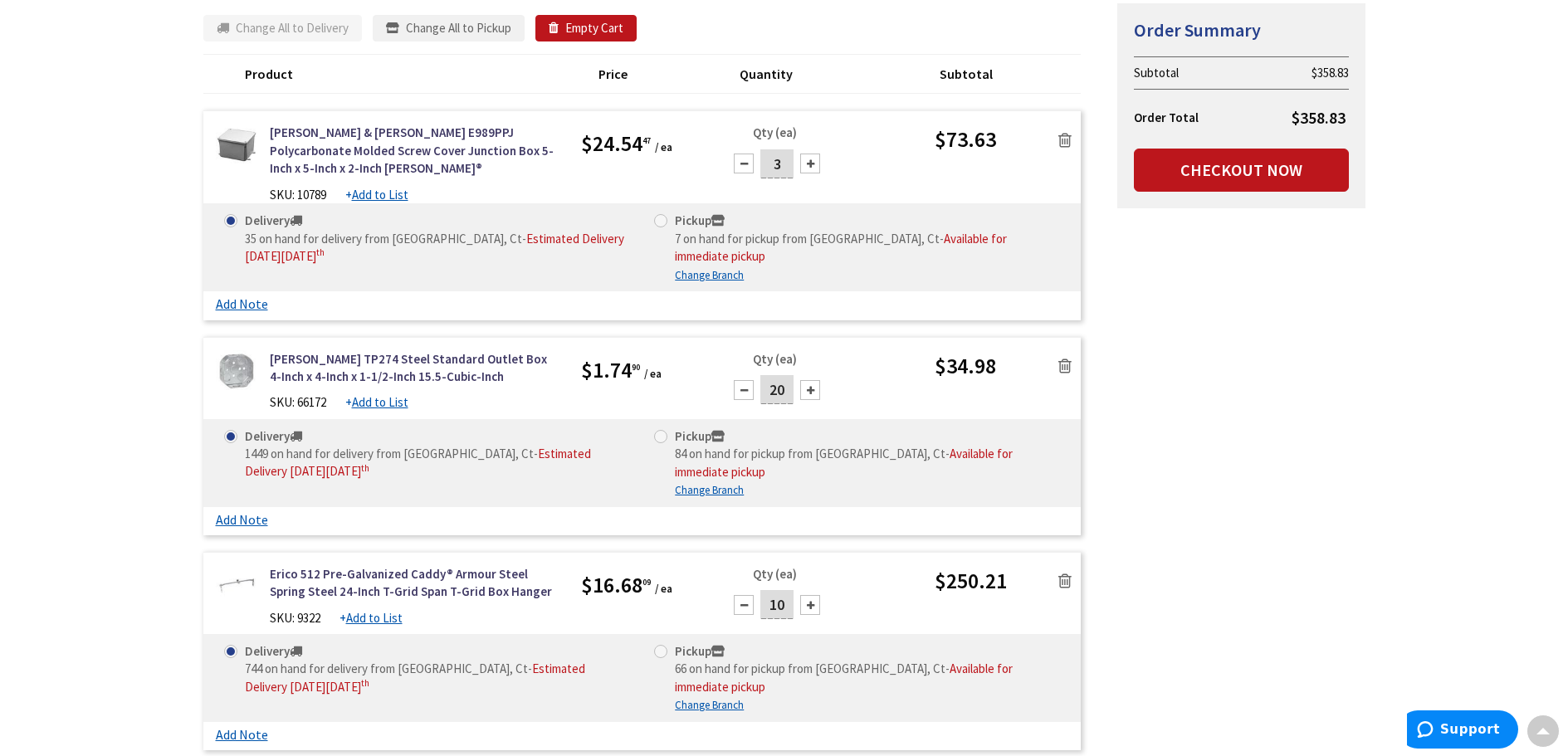
click at [743, 595] on div at bounding box center [744, 606] width 20 height 20
type input "8"
click at [1236, 173] on link "Checkout Now" at bounding box center [1241, 170] width 215 height 43
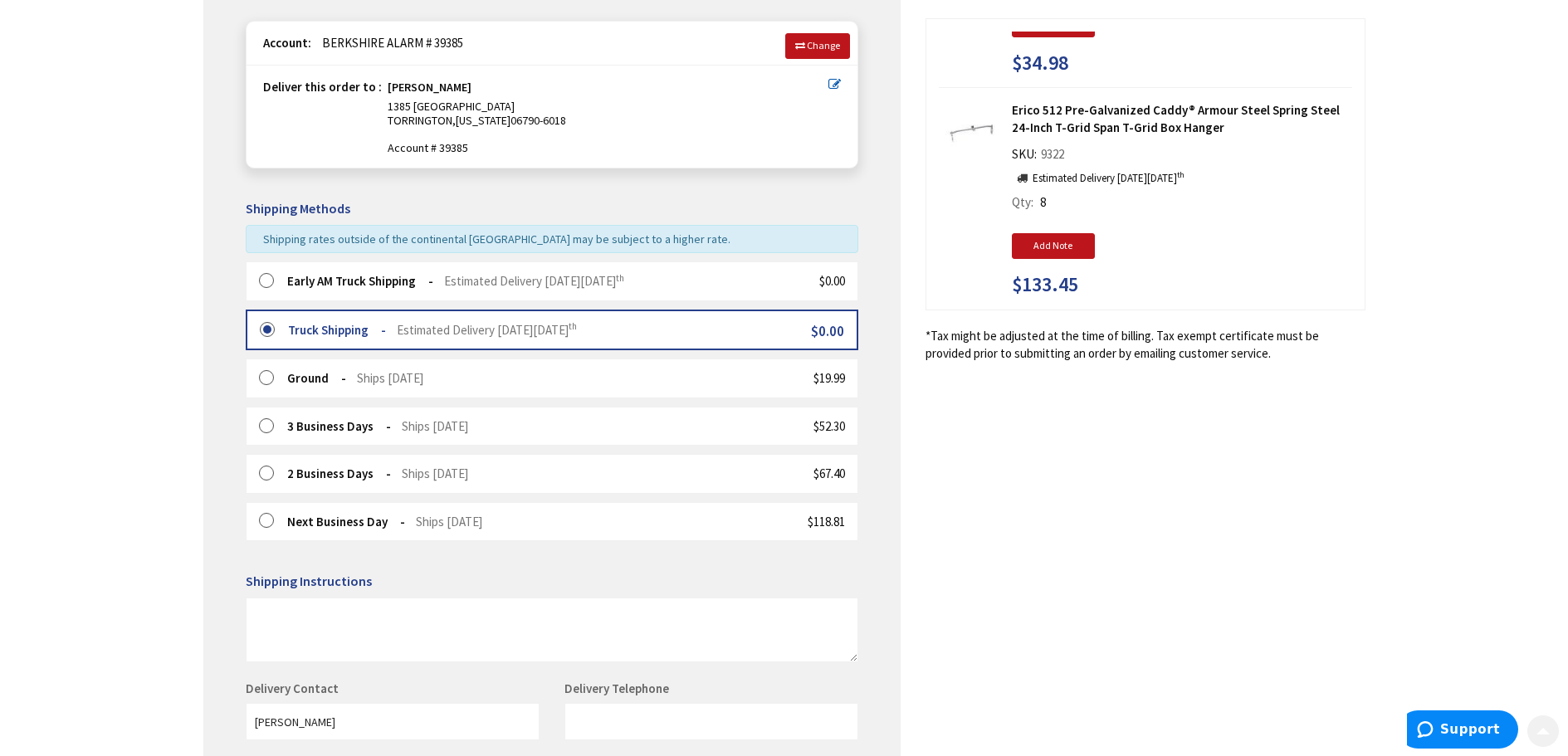
scroll to position [249, 0]
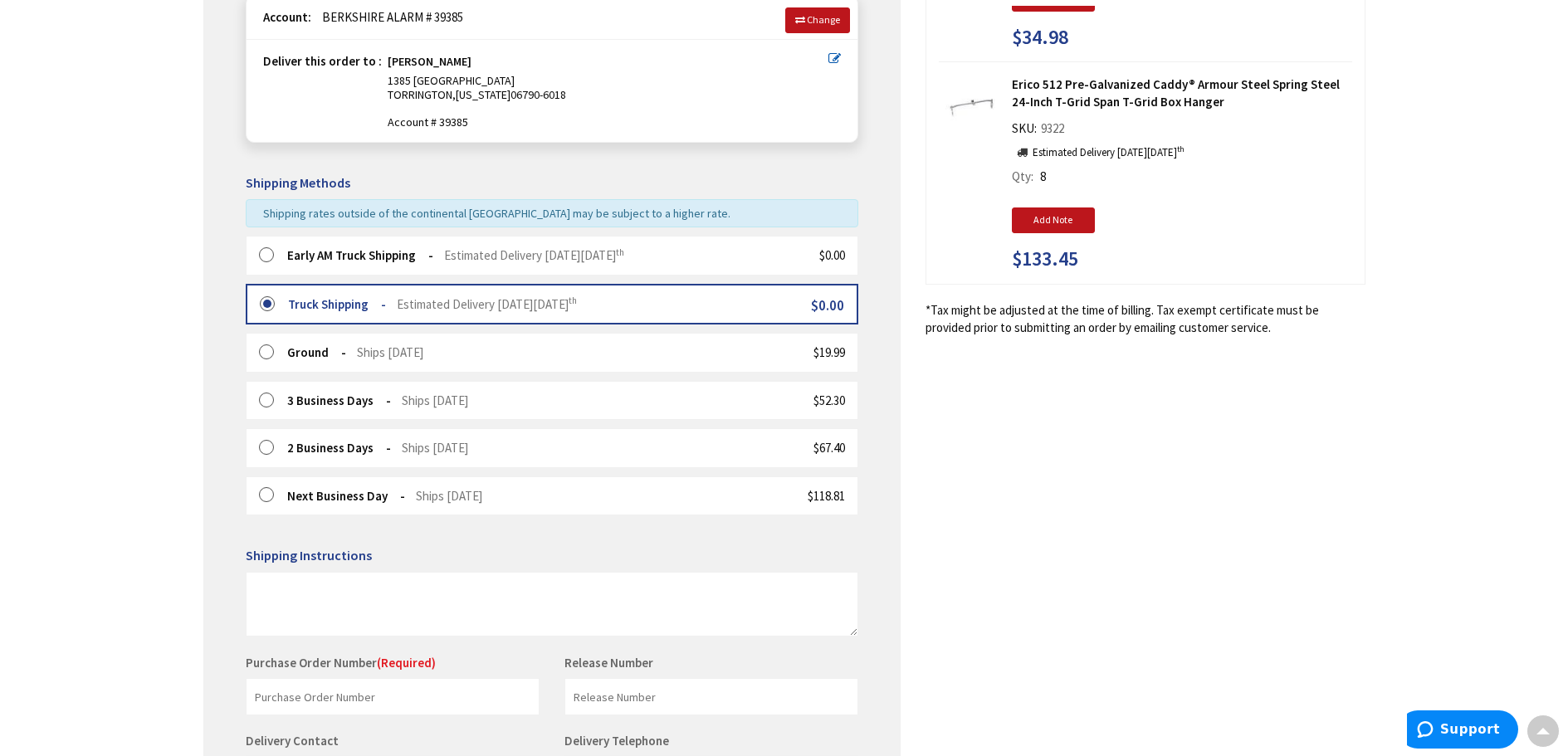
click at [266, 252] on label at bounding box center [272, 256] width 26 height 17
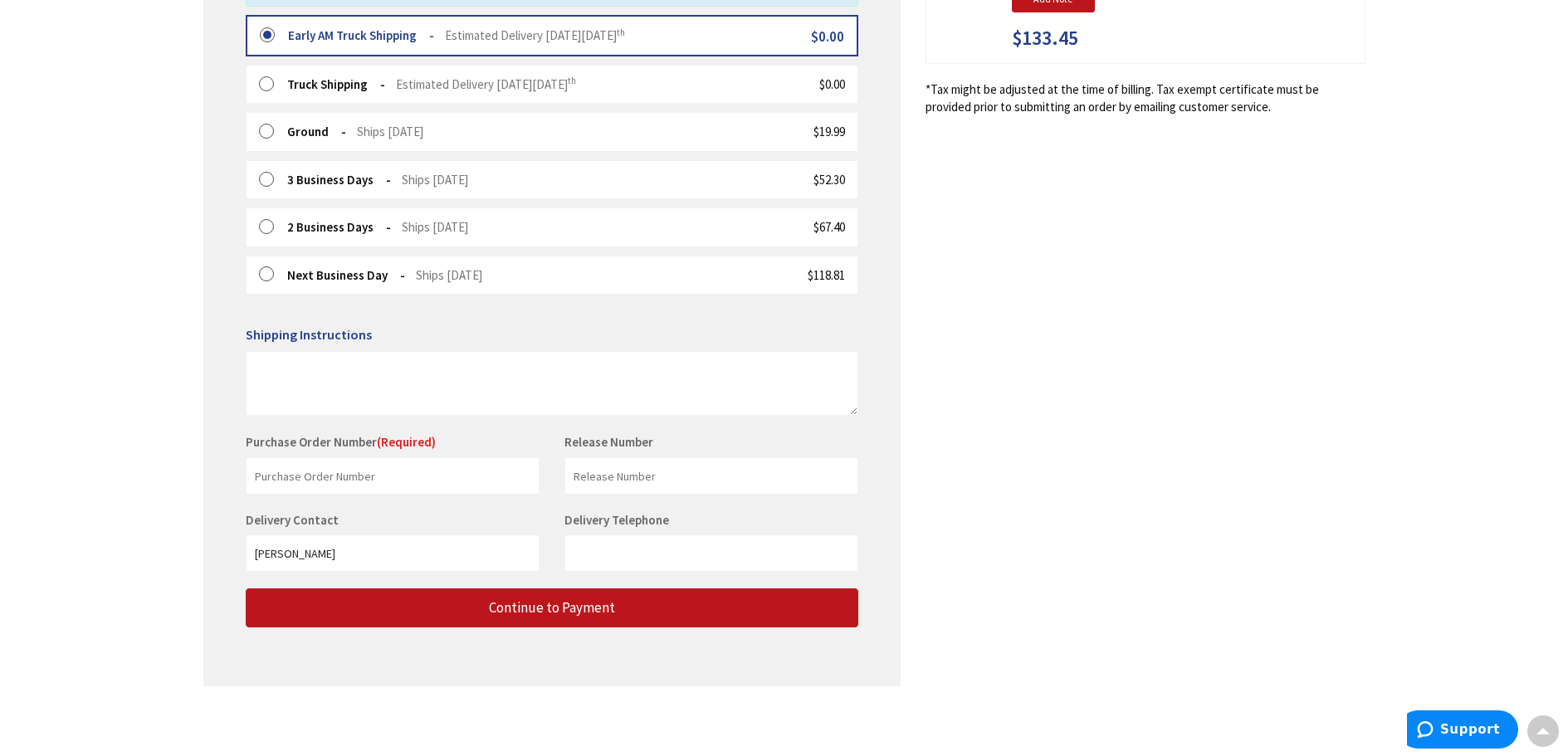
scroll to position [471, 0]
click at [284, 469] on input "text" at bounding box center [392, 475] width 293 height 37
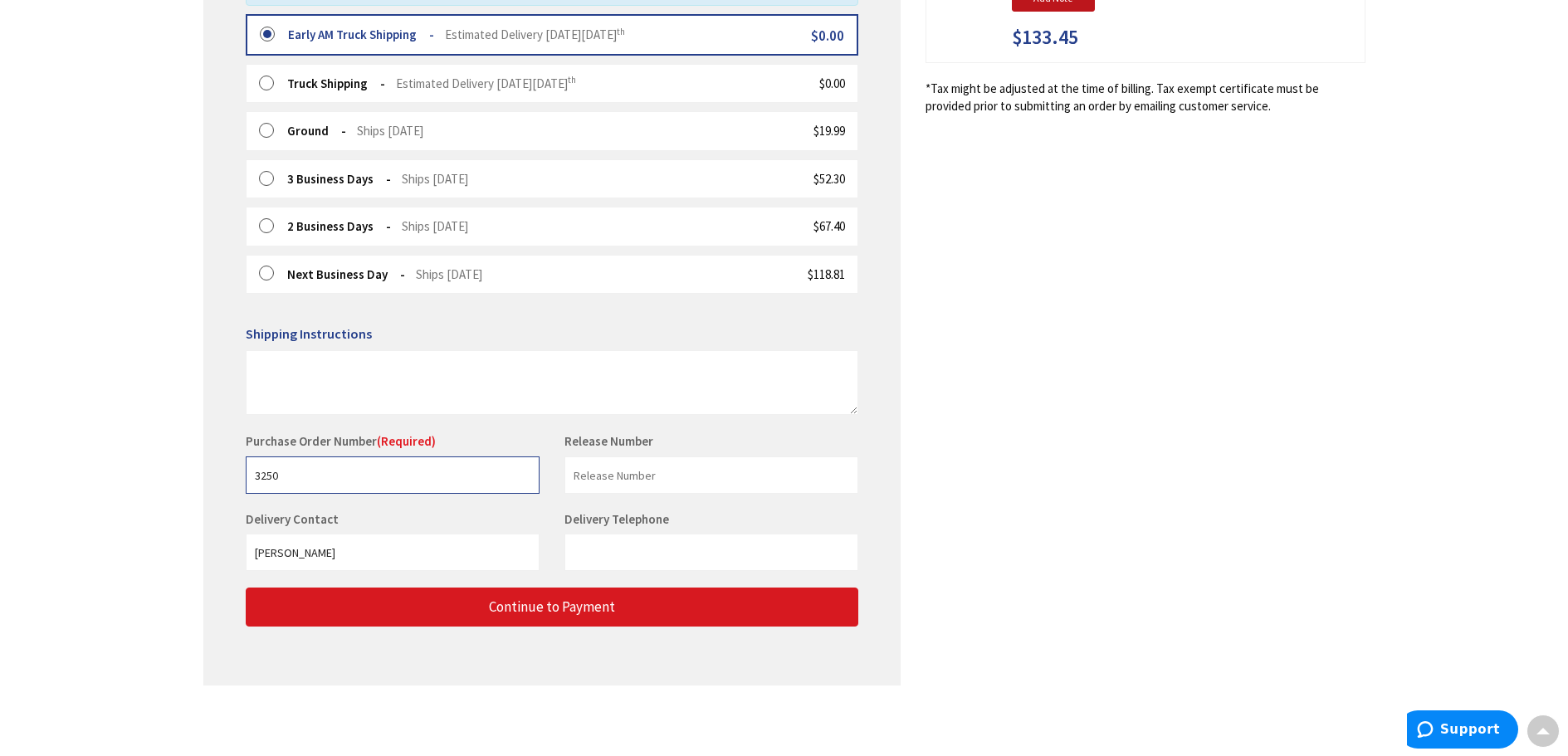
type input "3250"
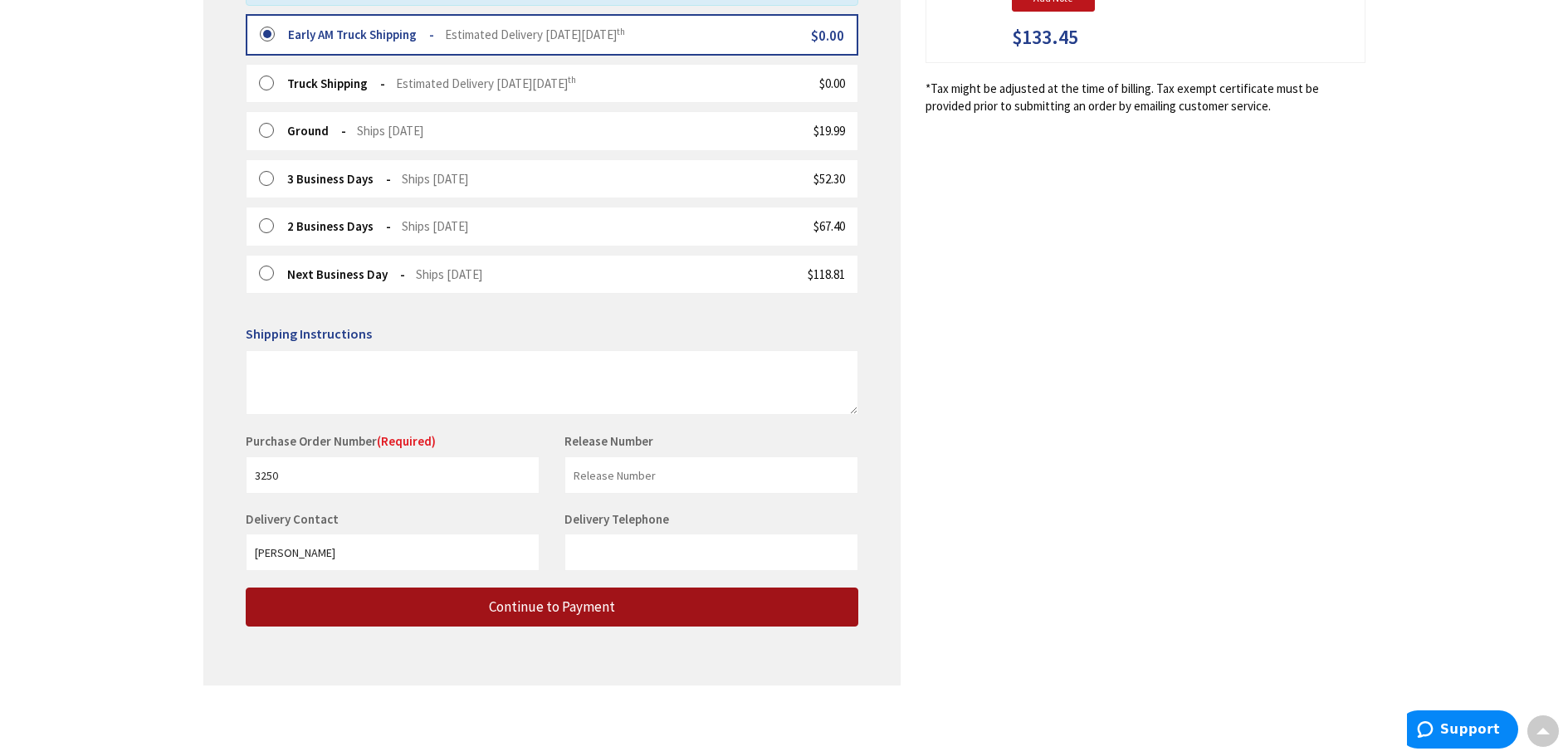
click at [577, 606] on span "Continue to Payment" at bounding box center [552, 607] width 126 height 18
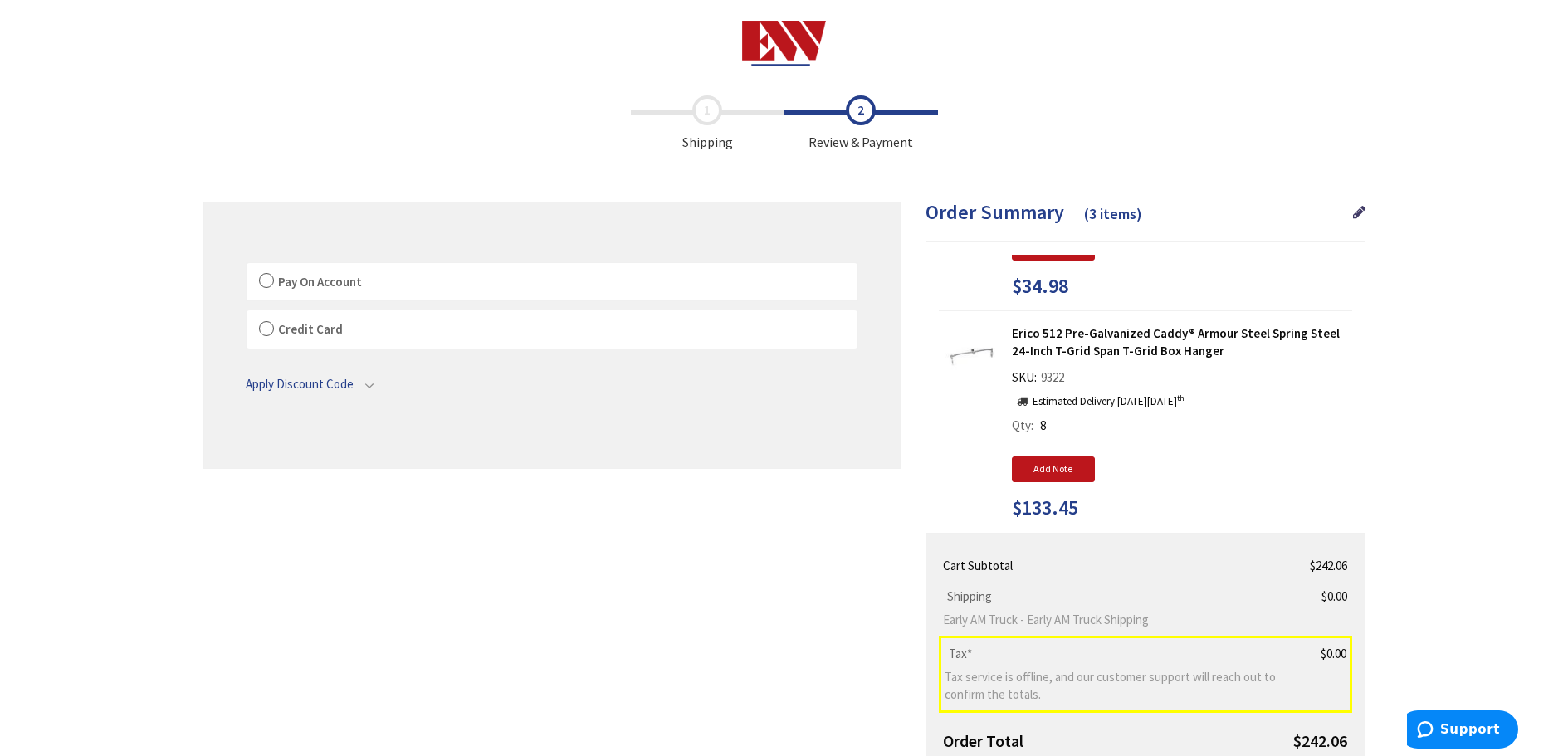
click at [263, 276] on label "Pay On Account" at bounding box center [552, 282] width 611 height 38
click at [268, 276] on label "Pay On Account" at bounding box center [552, 282] width 611 height 38
click at [246, 267] on input "Pay On Account" at bounding box center [246, 267] width 0 height 0
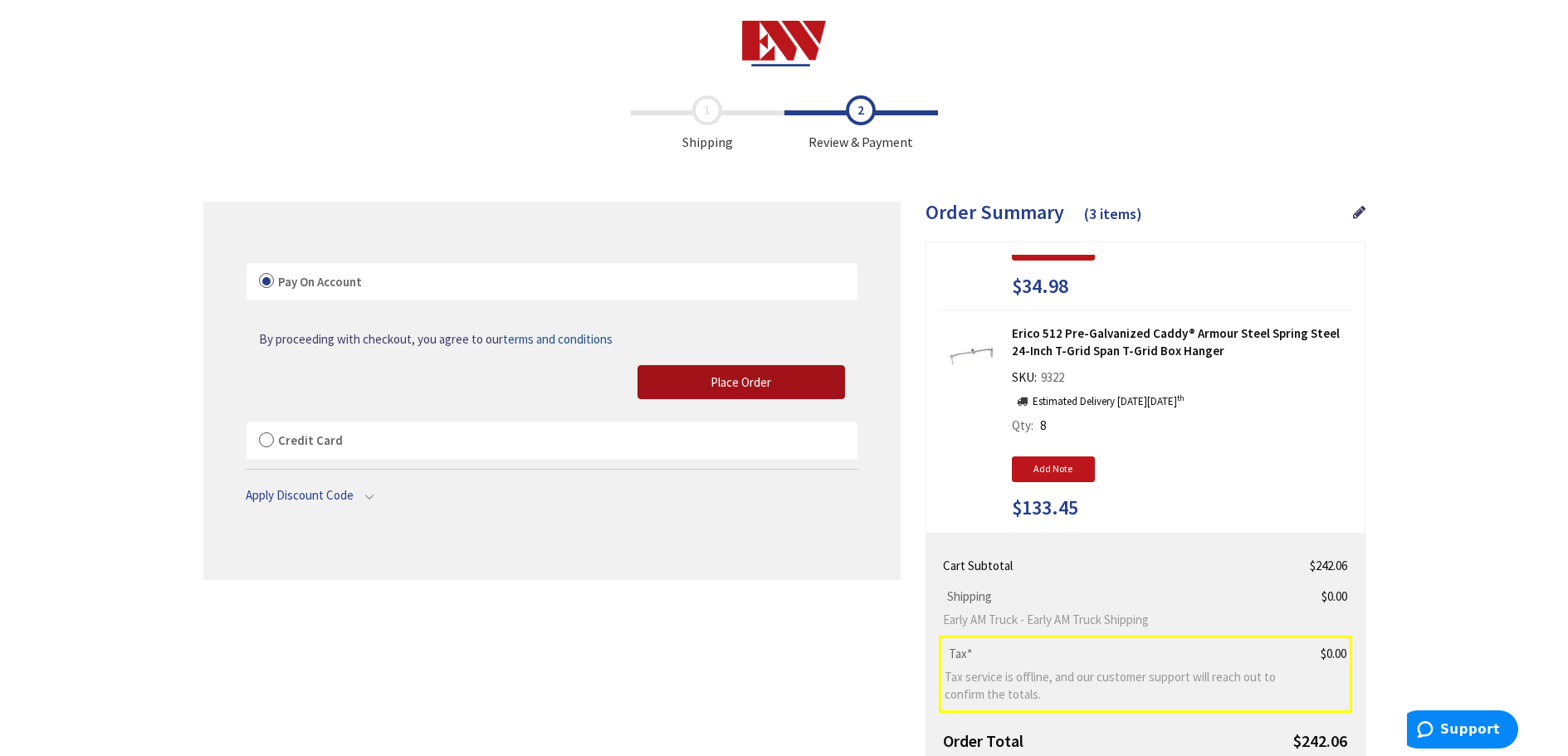
click at [730, 381] on span "Place Order" at bounding box center [741, 382] width 61 height 16
